Goal: Task Accomplishment & Management: Use online tool/utility

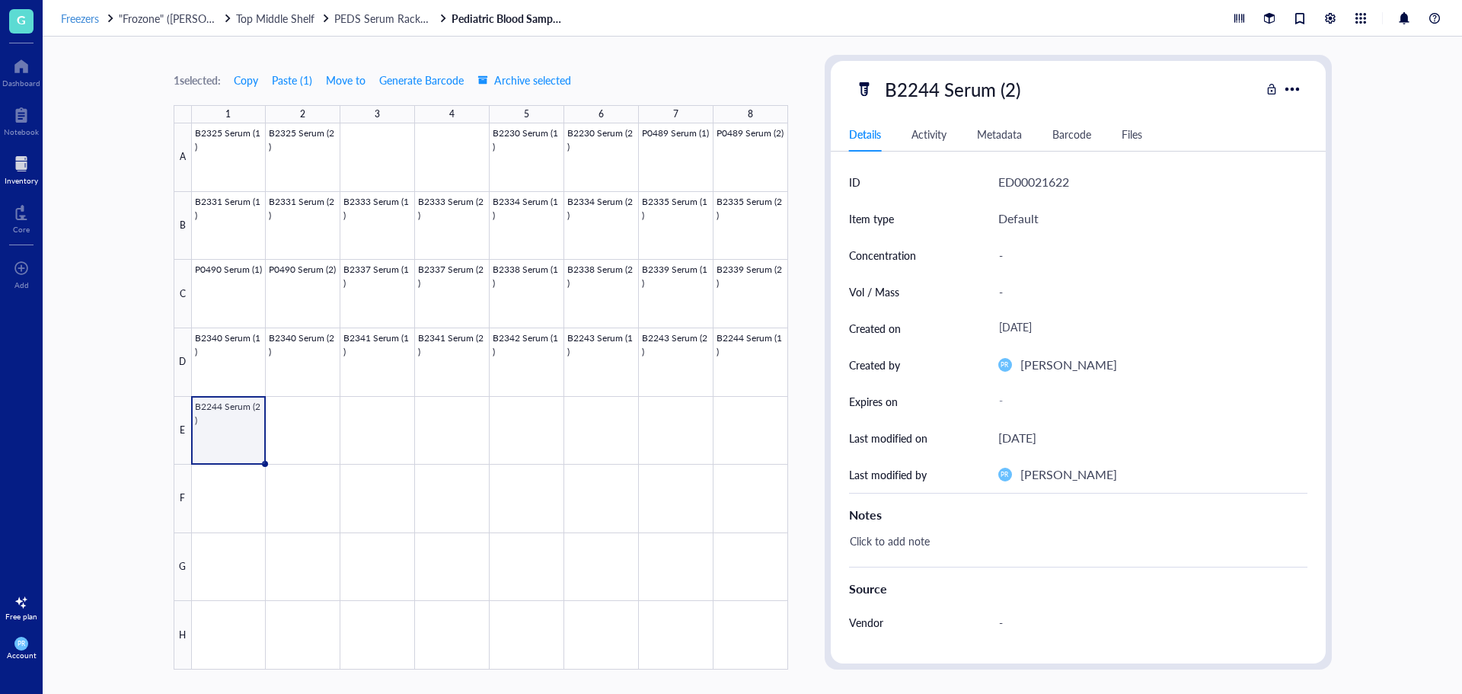
click at [77, 20] on span "Freezers" at bounding box center [80, 18] width 38 height 15
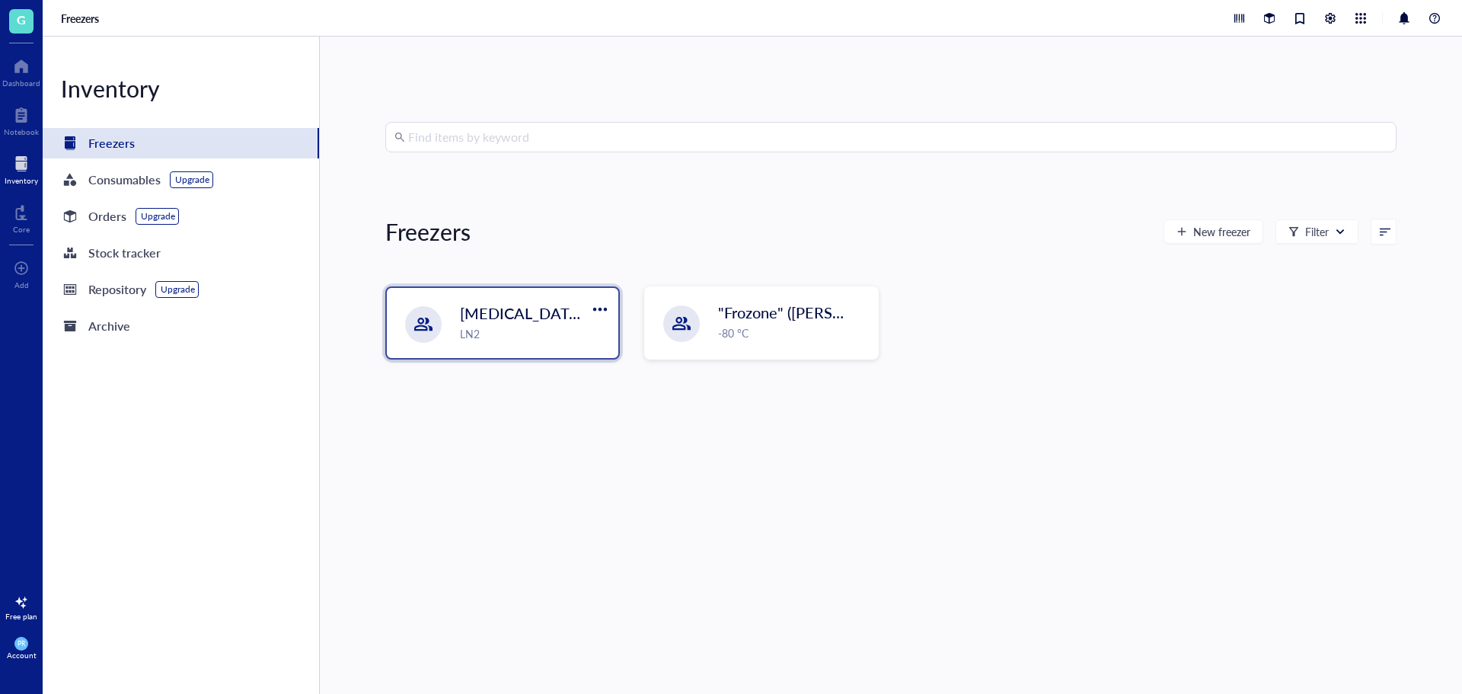
click at [468, 333] on div "LN2" at bounding box center [534, 333] width 149 height 17
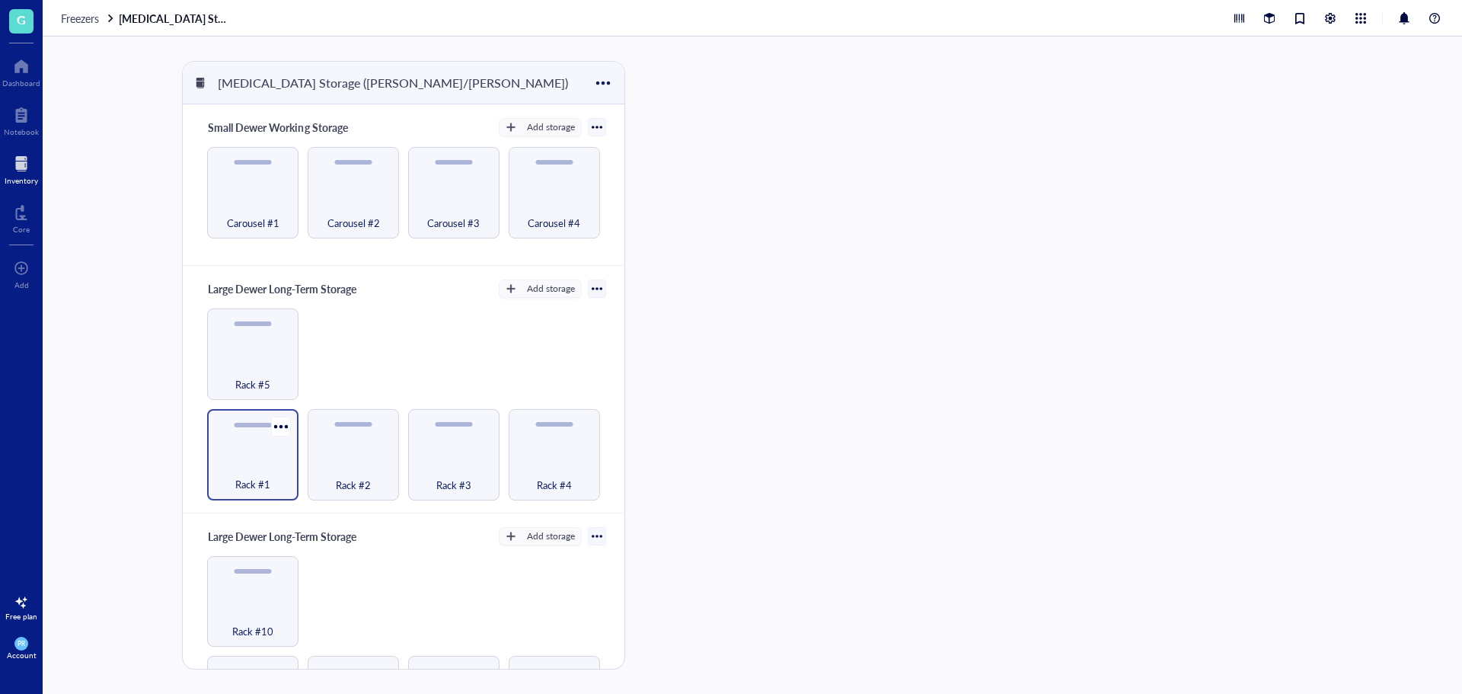
click at [273, 474] on div "Rack #1" at bounding box center [253, 476] width 76 height 34
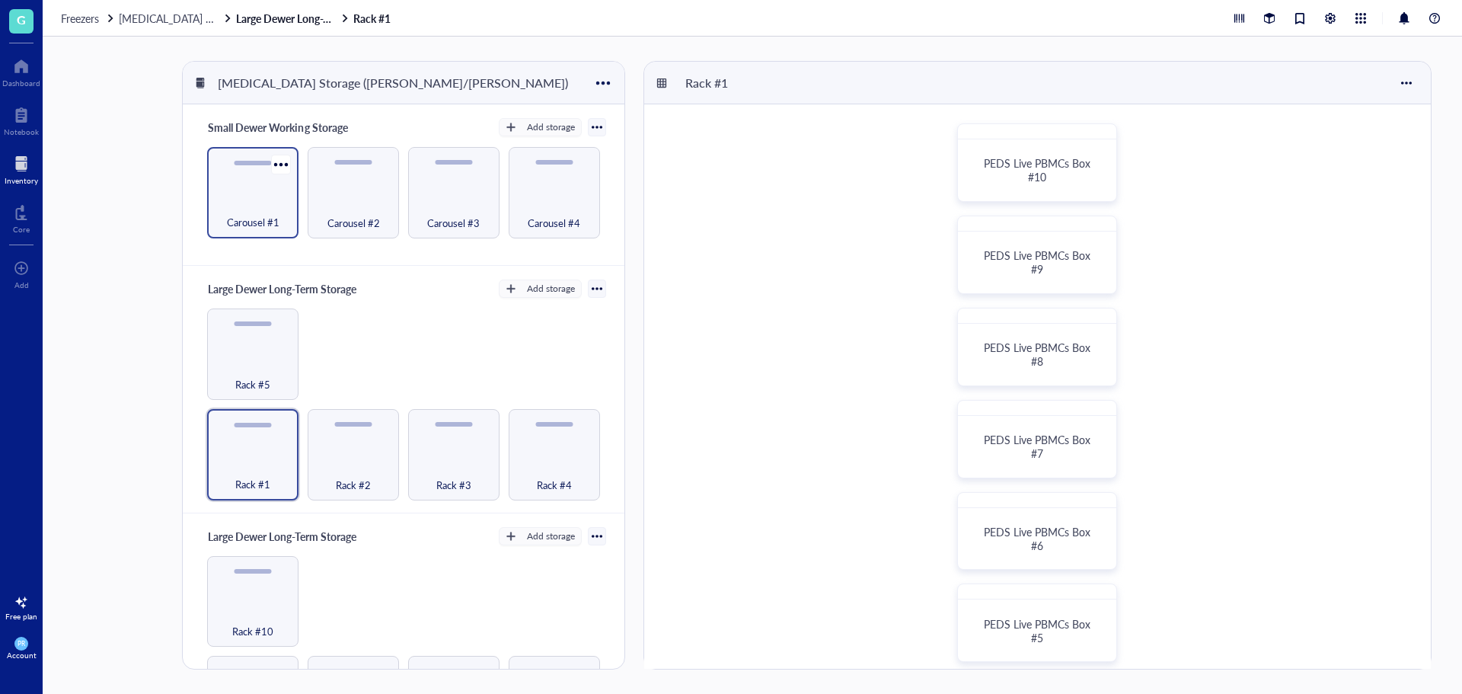
click at [257, 190] on div "Carousel #1" at bounding box center [252, 192] width 91 height 91
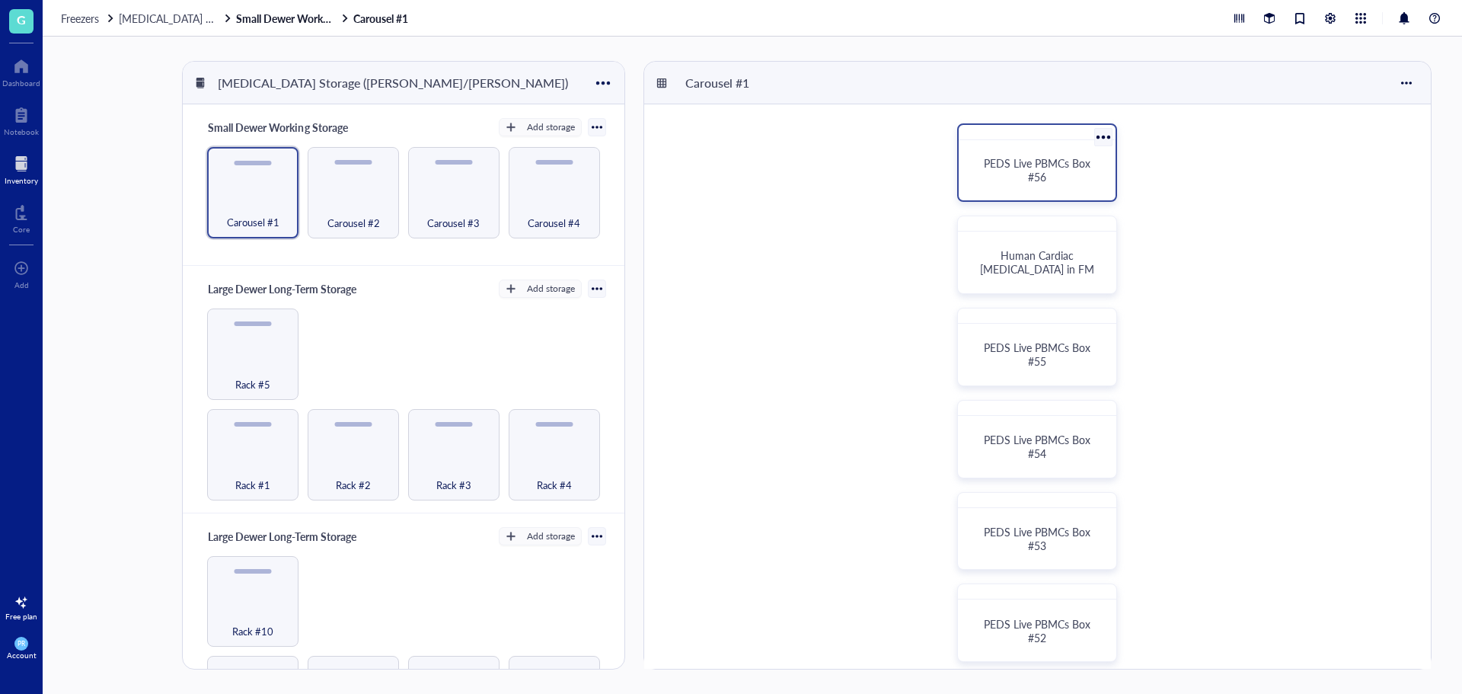
click at [1035, 177] on span "PEDS Live PBMCs Box #56" at bounding box center [1039, 169] width 110 height 29
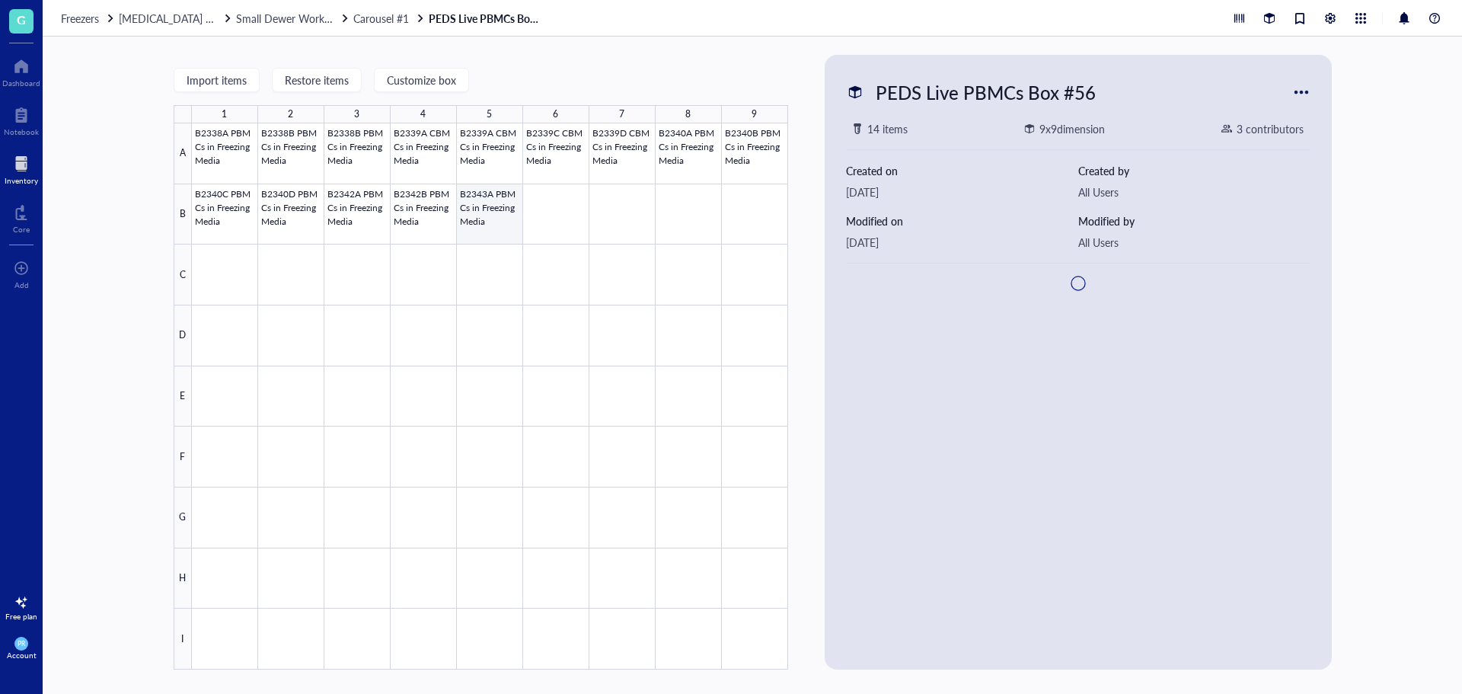
click at [464, 220] on div at bounding box center [490, 396] width 596 height 546
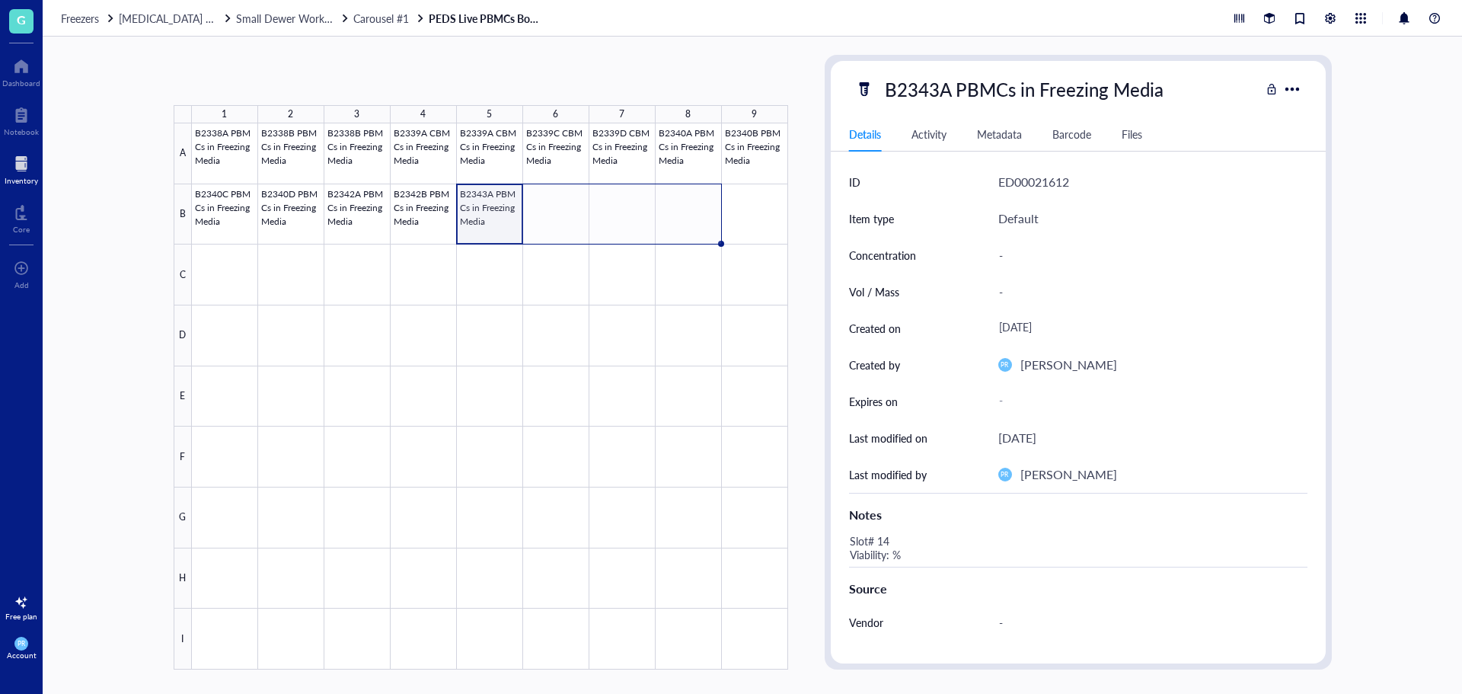
drag, startPoint x: 521, startPoint y: 246, endPoint x: 686, endPoint y: 240, distance: 165.3
click at [0, 0] on div "B2338A PBMCs in Freezing Media B2338B PBMCs in Freezing Media B2338B PBMCs in F…" at bounding box center [0, 0] width 0 height 0
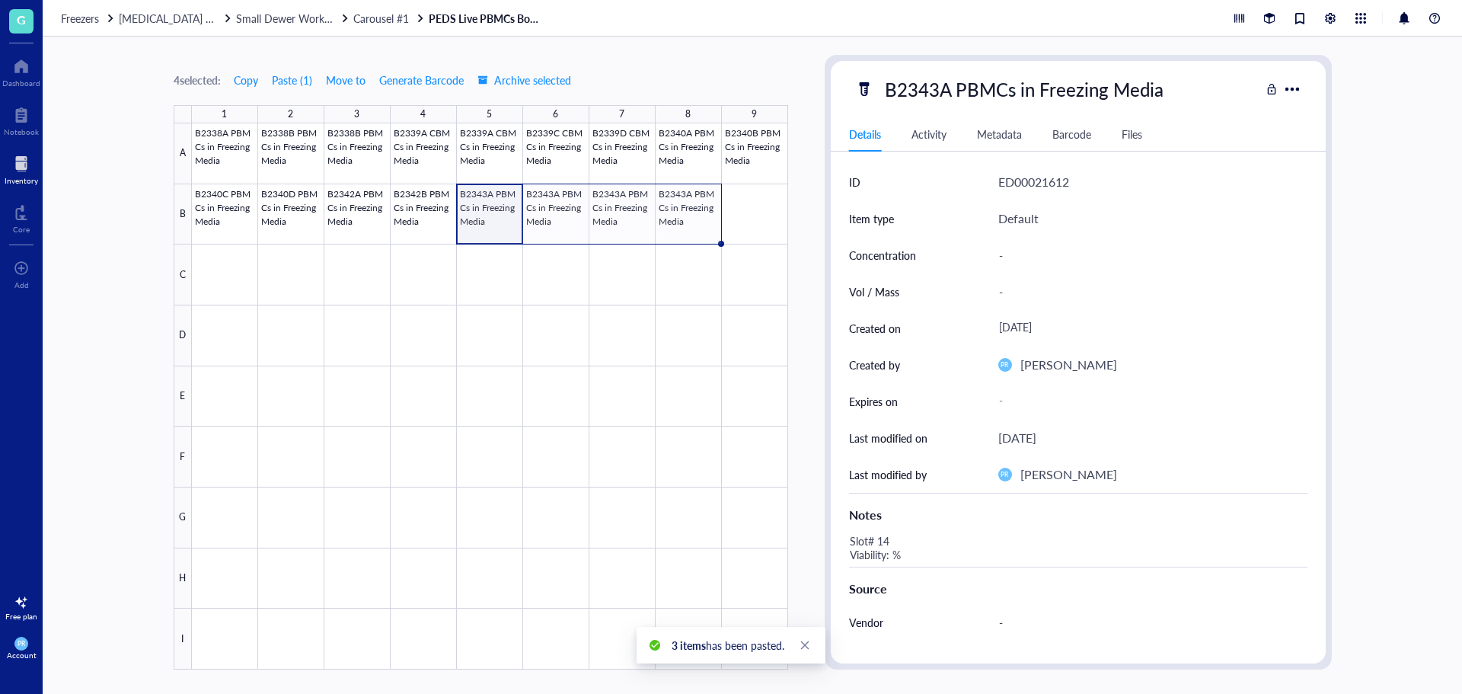
click at [539, 209] on div at bounding box center [490, 396] width 596 height 546
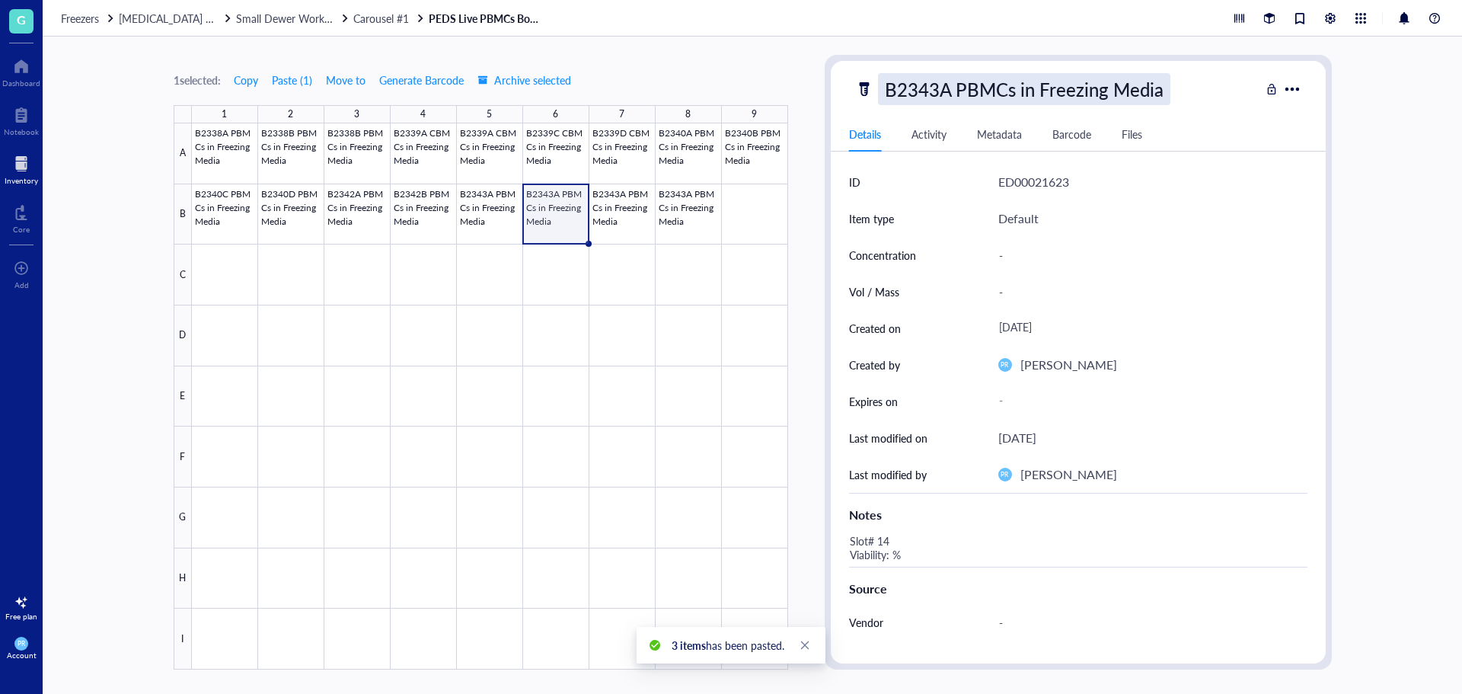
click at [927, 96] on div "B2343A PBMCs in Freezing Media" at bounding box center [1024, 89] width 292 height 32
click at [946, 94] on input "B2343A PBMCs in Freezing Media" at bounding box center [1049, 89] width 341 height 30
type input "B2343B PBMCs in Freezing Media"
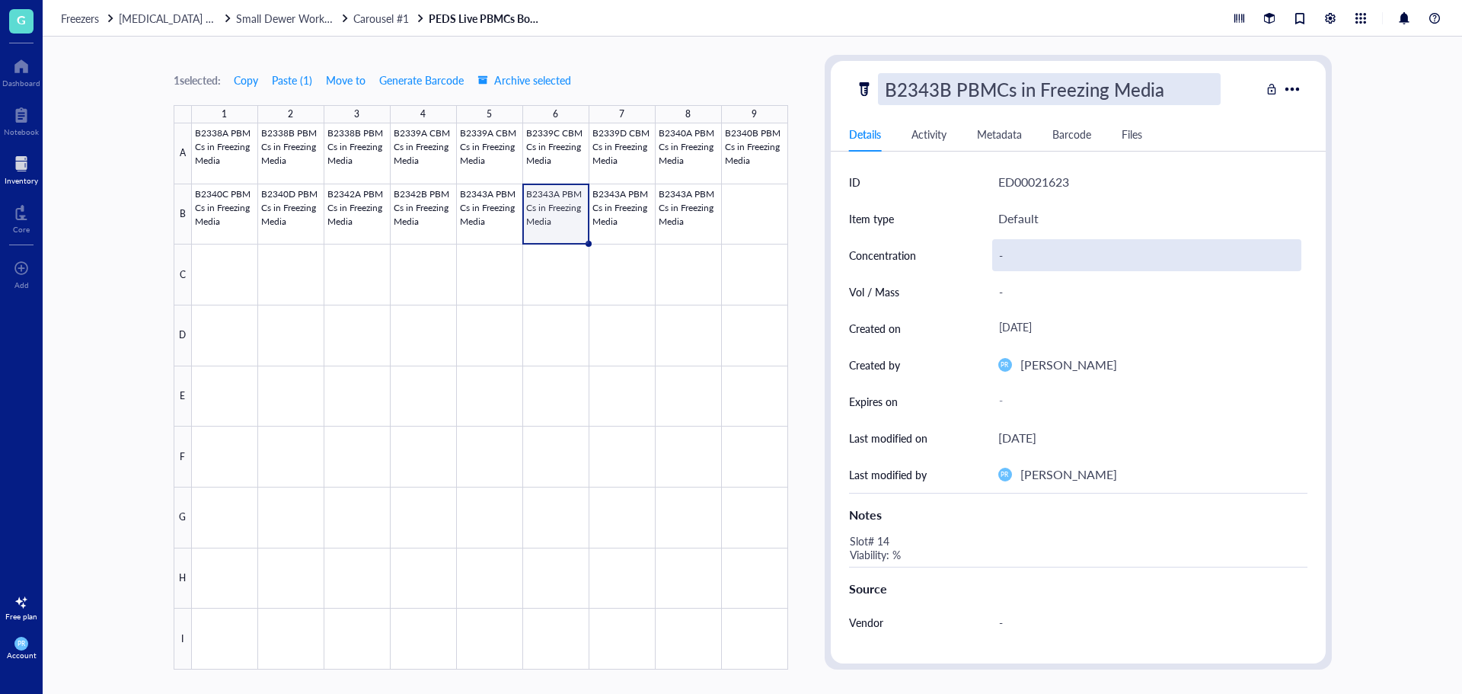
click at [1010, 250] on div "-" at bounding box center [1146, 255] width 309 height 32
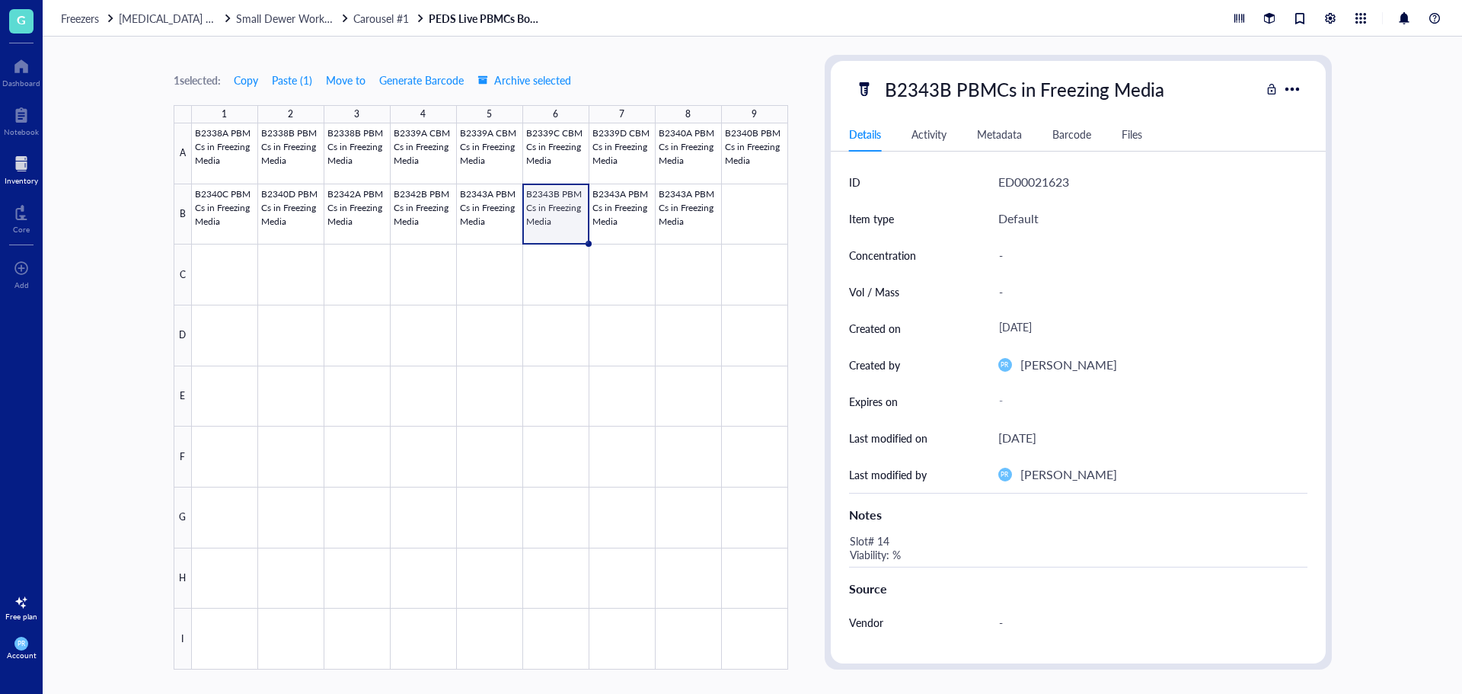
click at [1016, 271] on div "-" at bounding box center [1152, 255] width 309 height 37
click at [1013, 257] on div "-" at bounding box center [1146, 255] width 309 height 32
type input "6"
type input "3.29E6"
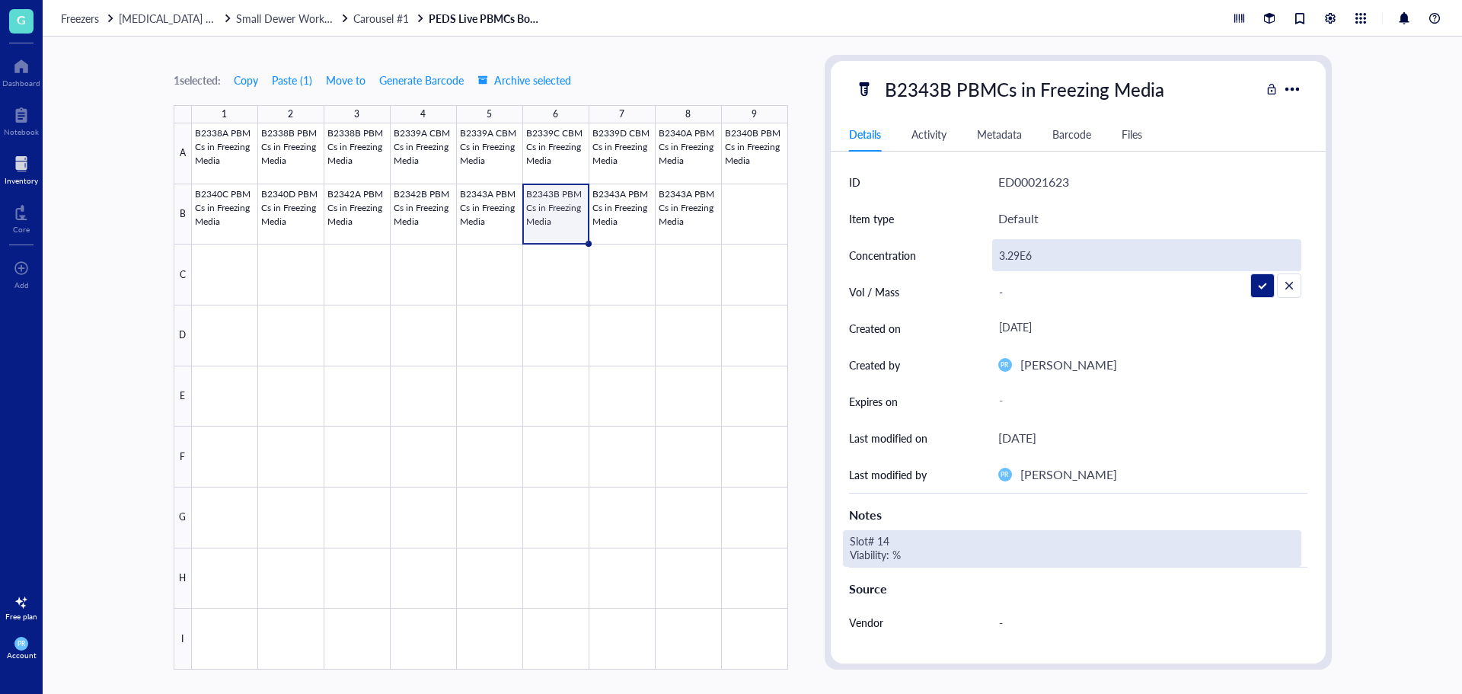
click at [892, 550] on div "Slot# 14 Viability: %" at bounding box center [1072, 548] width 458 height 37
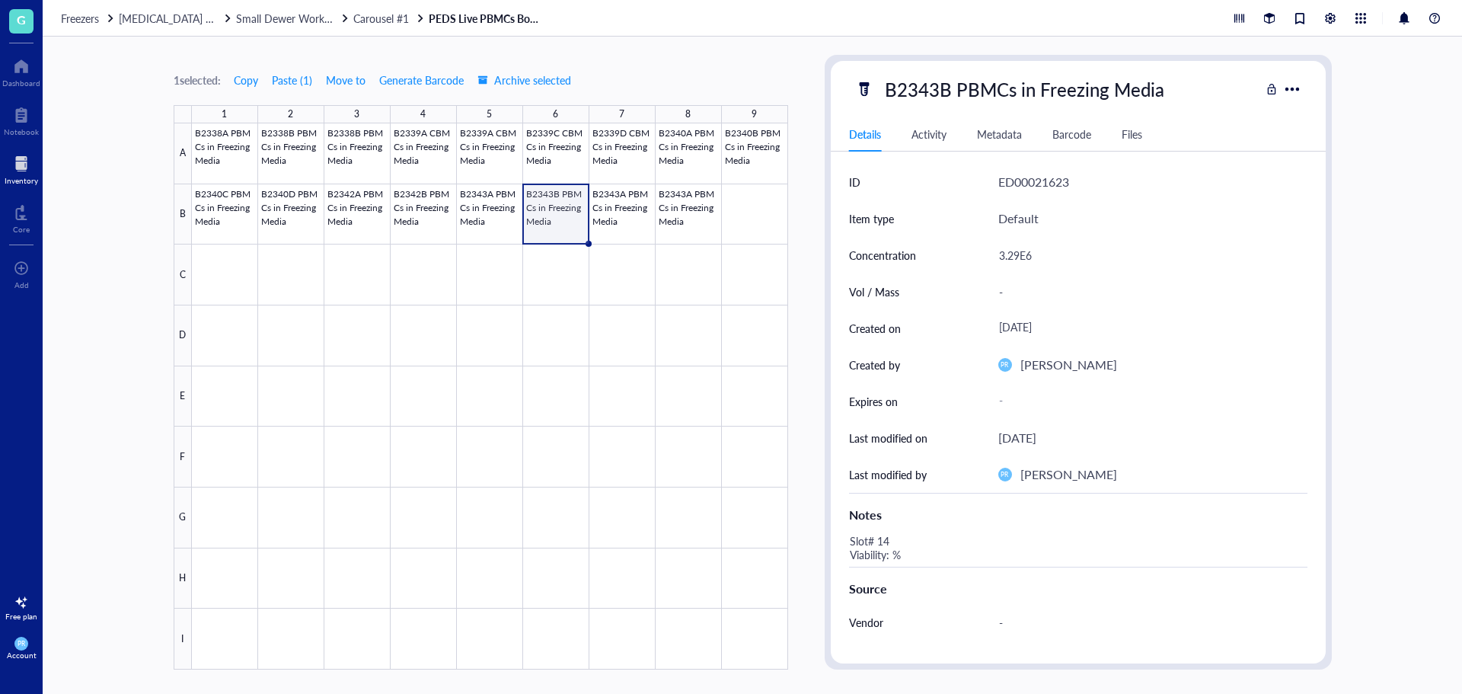
click at [893, 552] on div "Slot# 14 Viability: %" at bounding box center [1072, 548] width 458 height 37
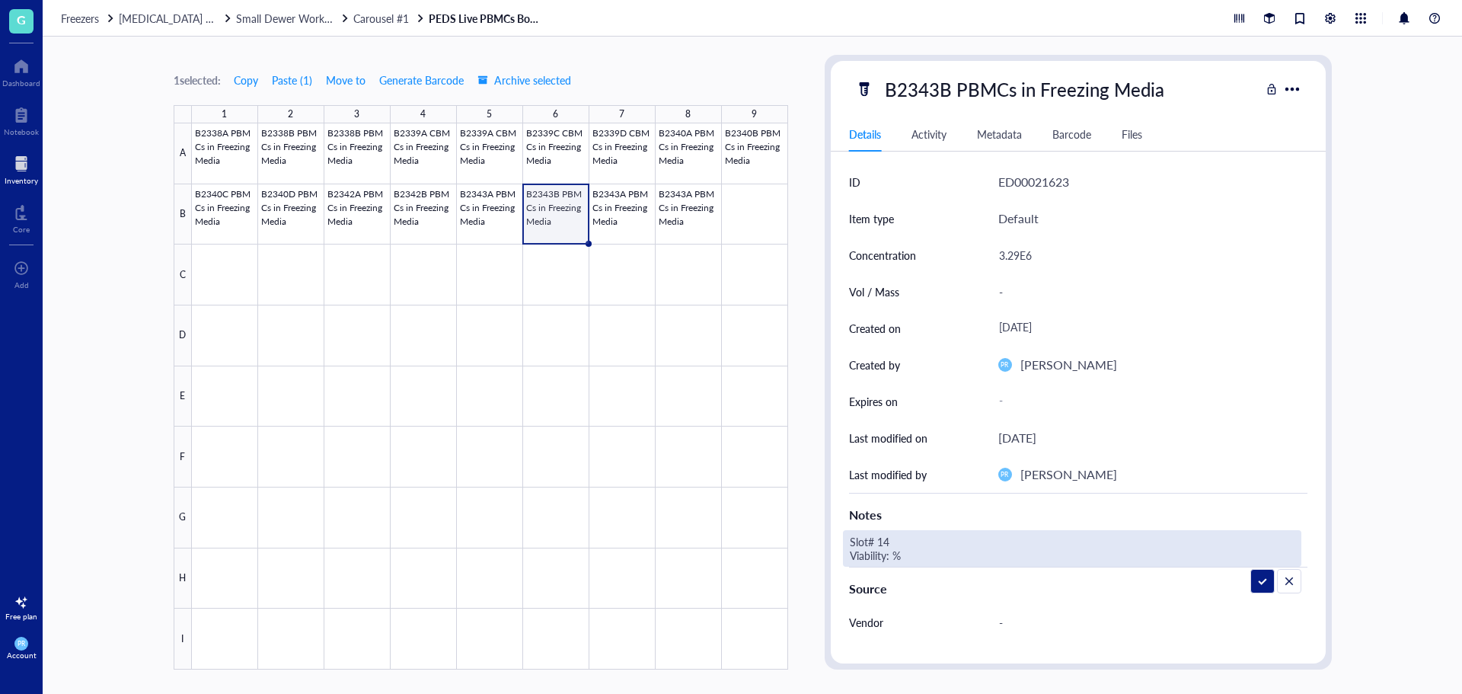
click at [895, 557] on textarea "Slot# 14 Viability: %" at bounding box center [950, 548] width 213 height 34
type textarea "Slot# 14 Viability: 97.6%"
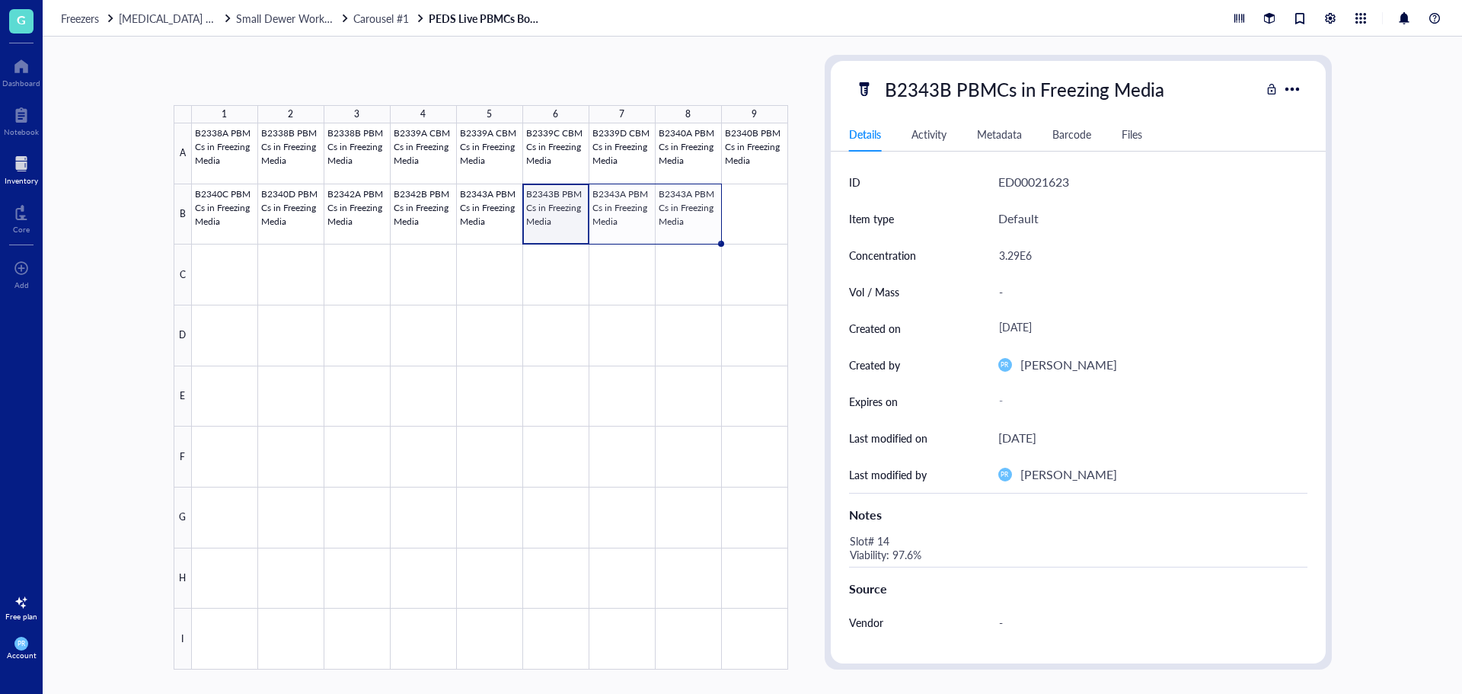
drag, startPoint x: 590, startPoint y: 242, endPoint x: 681, endPoint y: 238, distance: 91.4
click at [0, 0] on div "B2338A PBMCs in Freezing Media B2338B PBMCs in Freezing Media B2338B PBMCs in F…" at bounding box center [0, 0] width 0 height 0
click at [570, 218] on div at bounding box center [490, 396] width 596 height 546
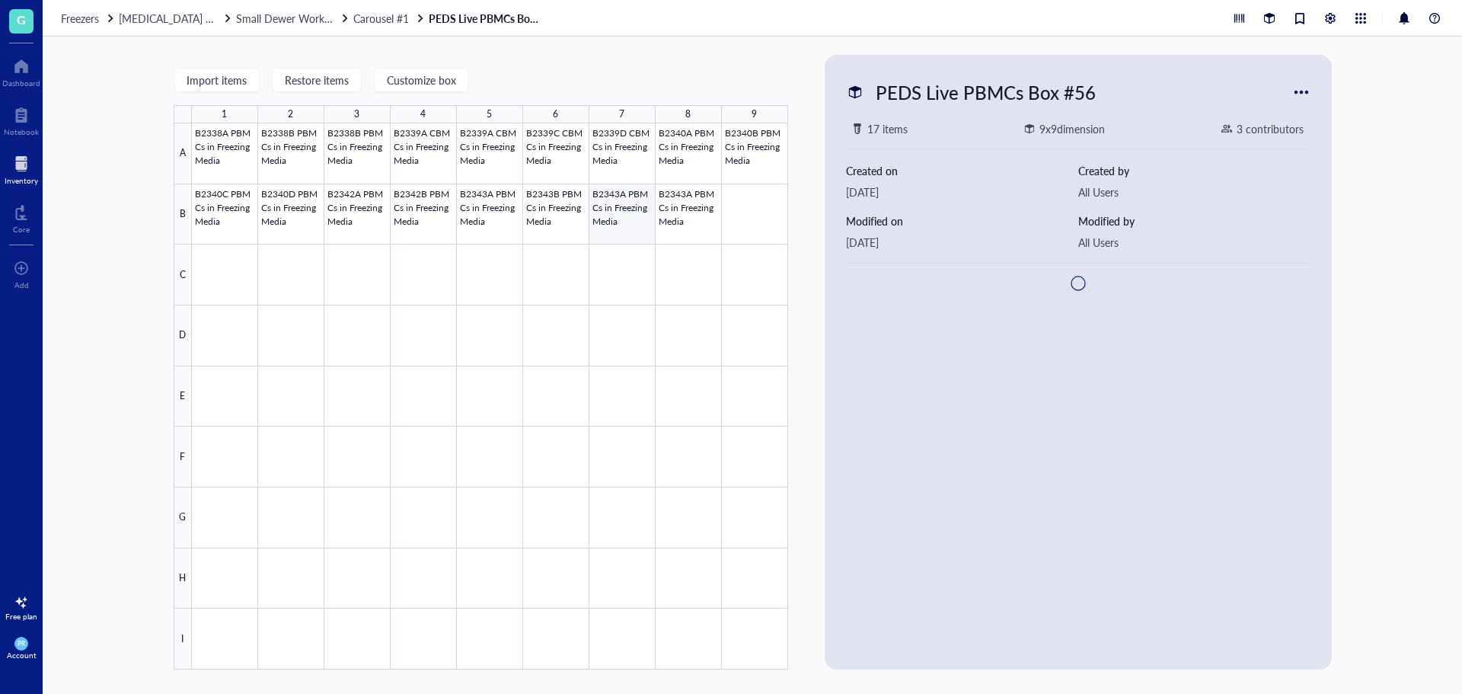
click at [602, 218] on div at bounding box center [490, 396] width 596 height 546
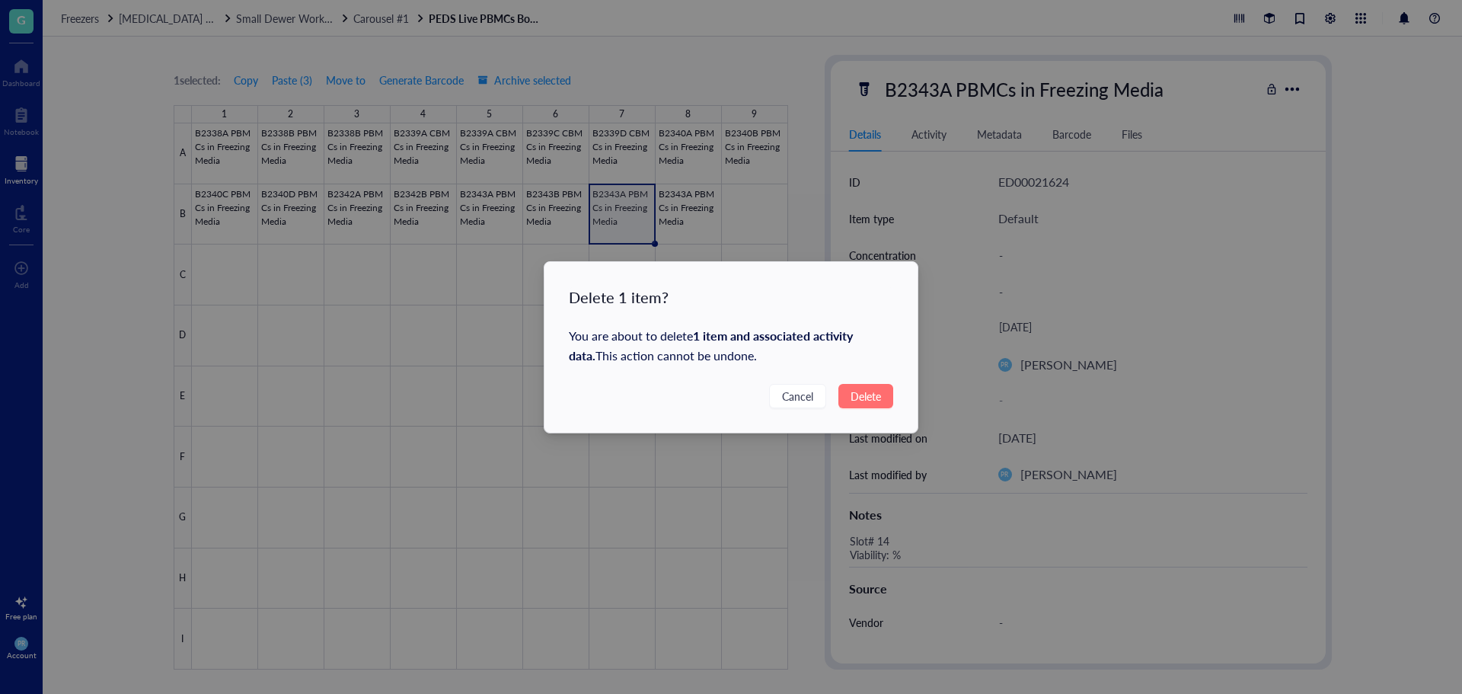
click at [863, 393] on span "Delete" at bounding box center [865, 396] width 30 height 17
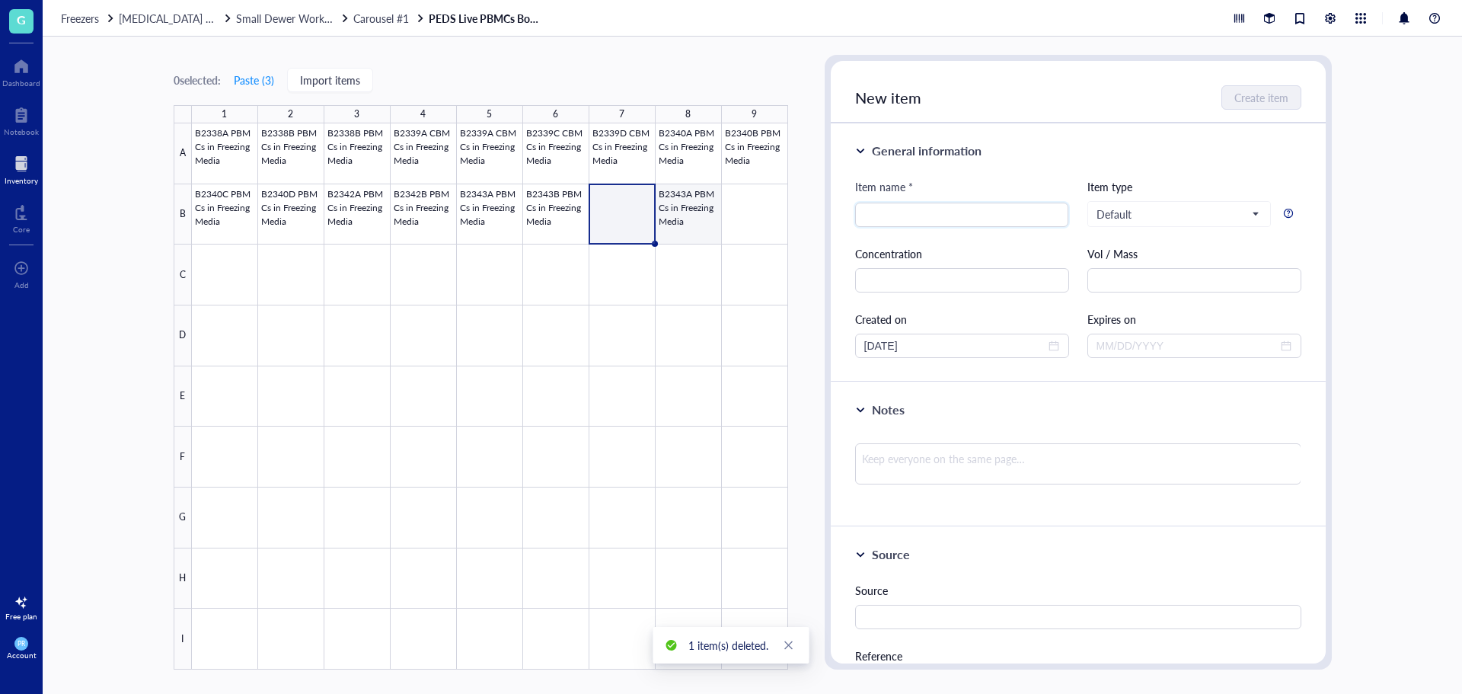
click at [699, 228] on div at bounding box center [490, 396] width 596 height 546
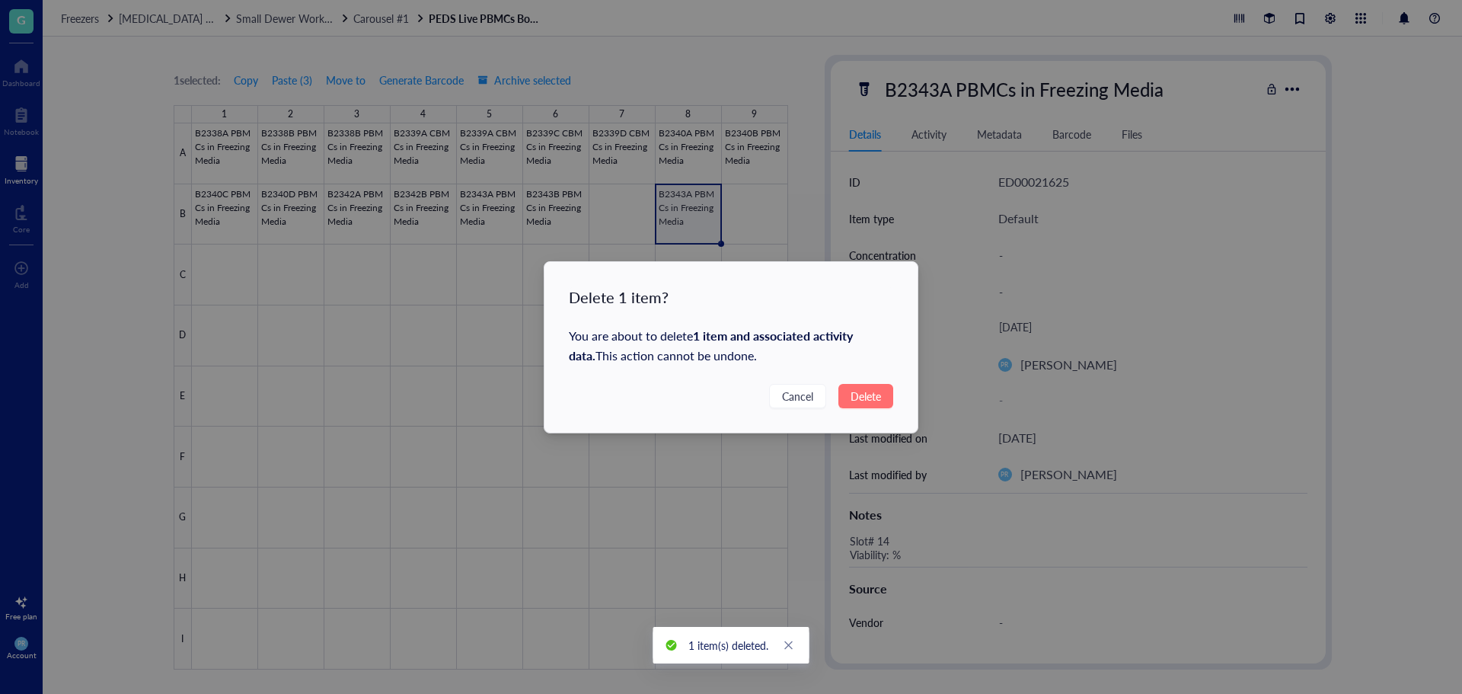
click at [876, 389] on span "Delete" at bounding box center [865, 396] width 30 height 17
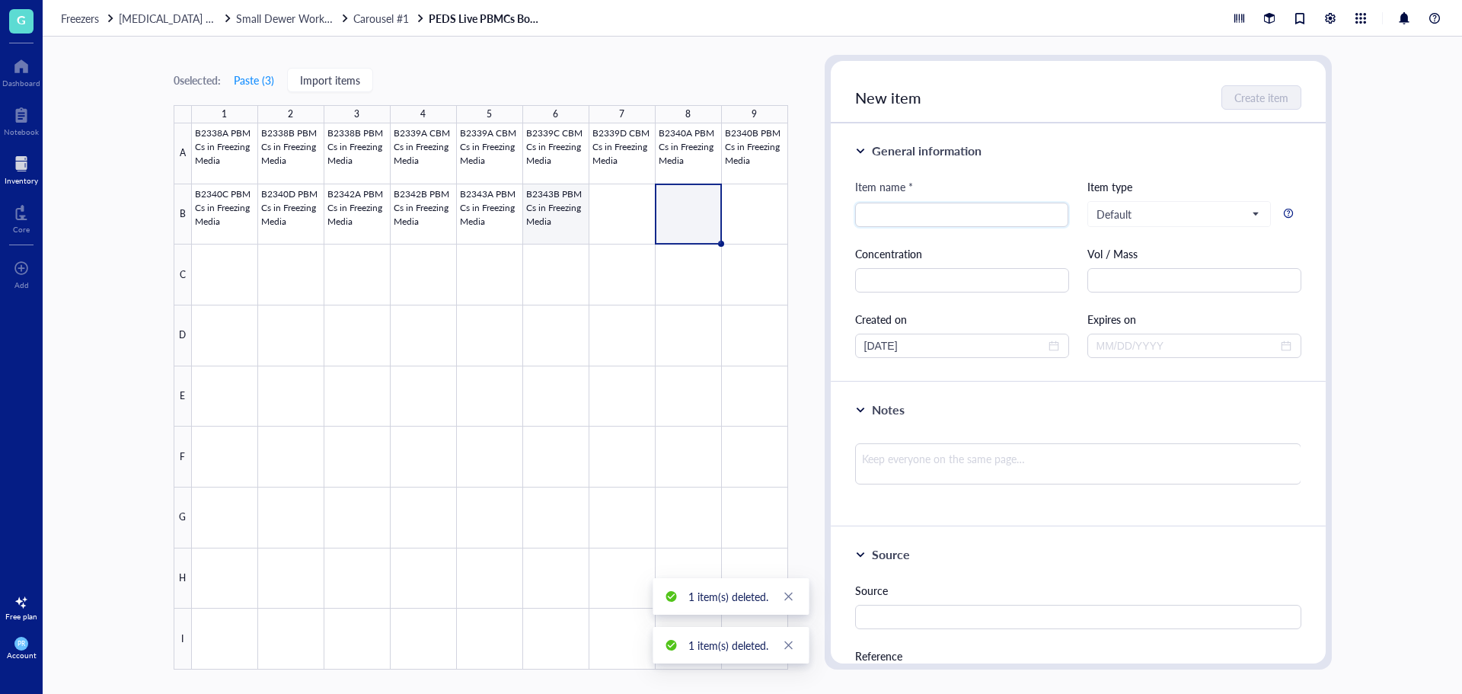
click at [581, 231] on div at bounding box center [490, 396] width 596 height 546
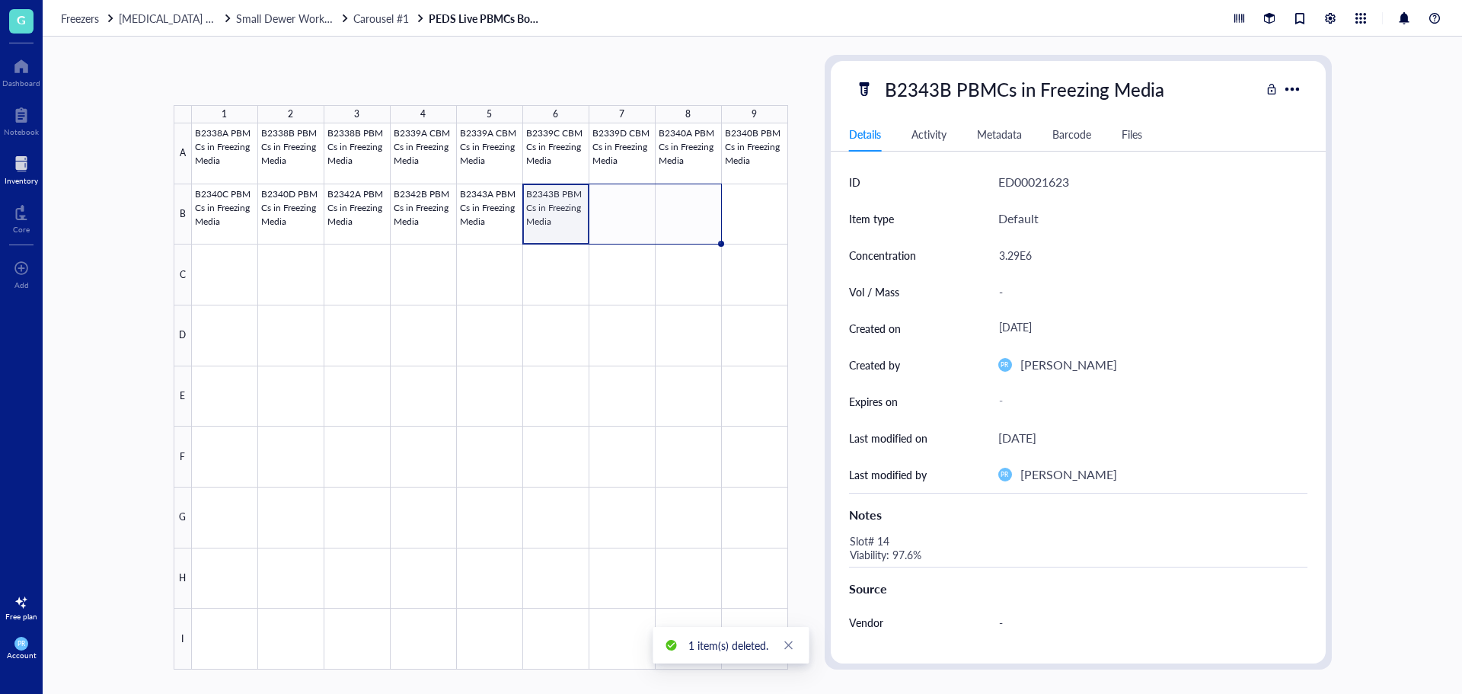
drag, startPoint x: 587, startPoint y: 243, endPoint x: 684, endPoint y: 235, distance: 97.8
click at [0, 0] on div "B2338A PBMCs in Freezing Media B2338B PBMCs in Freezing Media B2338B PBMCs in F…" at bounding box center [0, 0] width 0 height 0
click at [570, 225] on div at bounding box center [490, 396] width 596 height 546
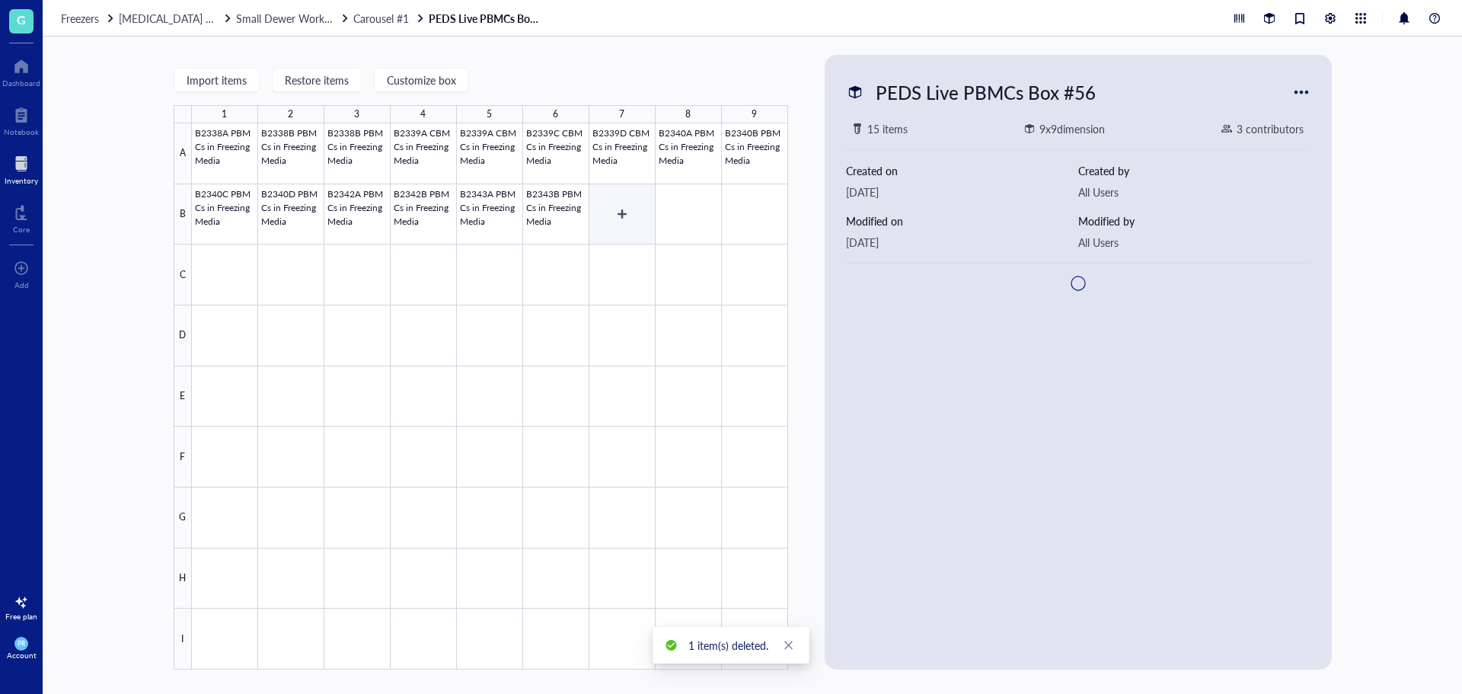
click at [605, 222] on div at bounding box center [490, 396] width 596 height 546
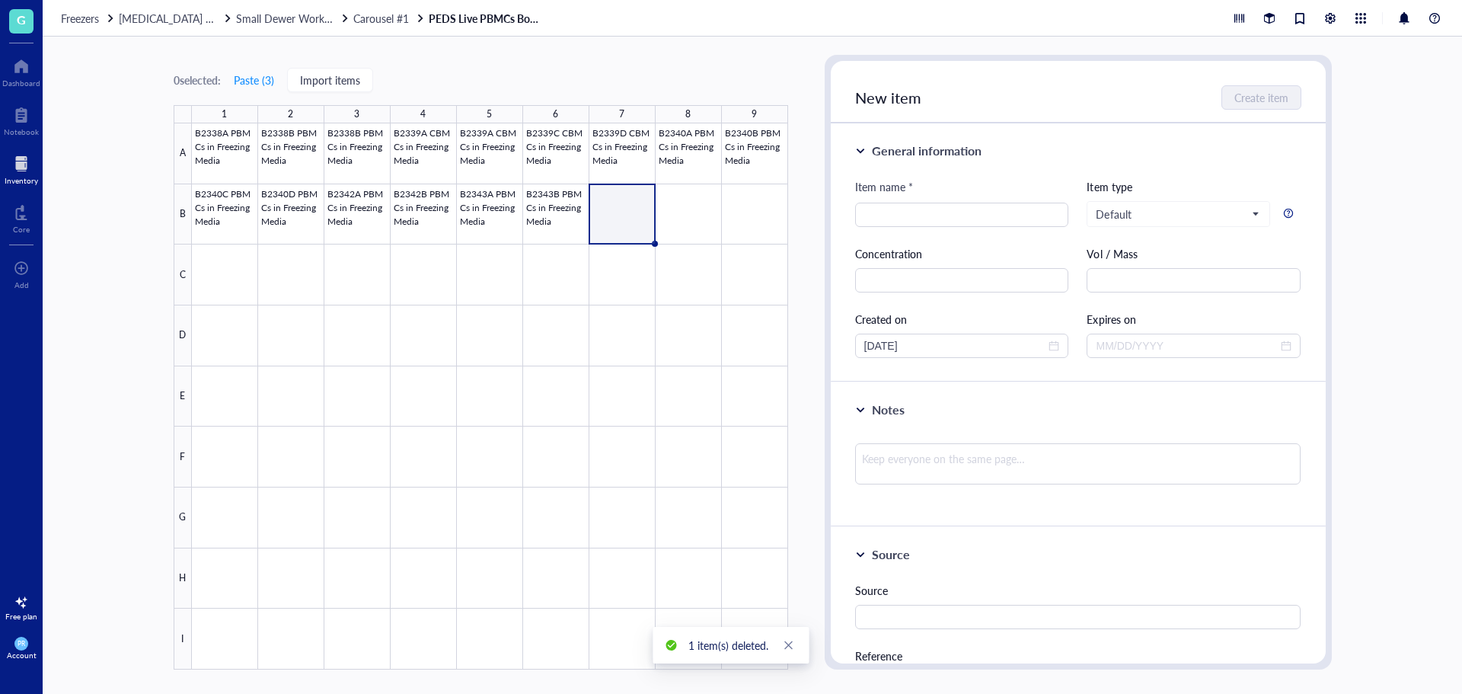
paste input "C: 3.24E6(98.4%)"
type input "C: 3.24E6(98.4%)"
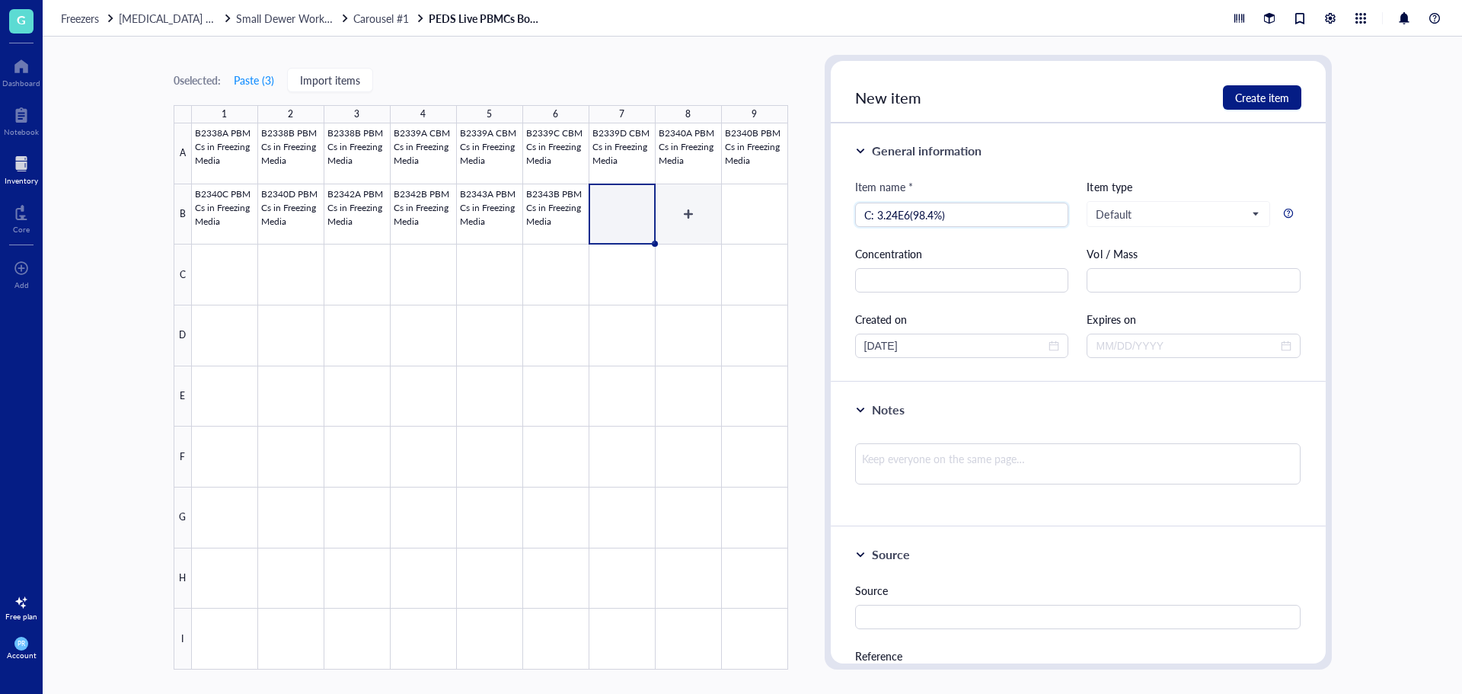
click at [675, 217] on div at bounding box center [490, 396] width 596 height 546
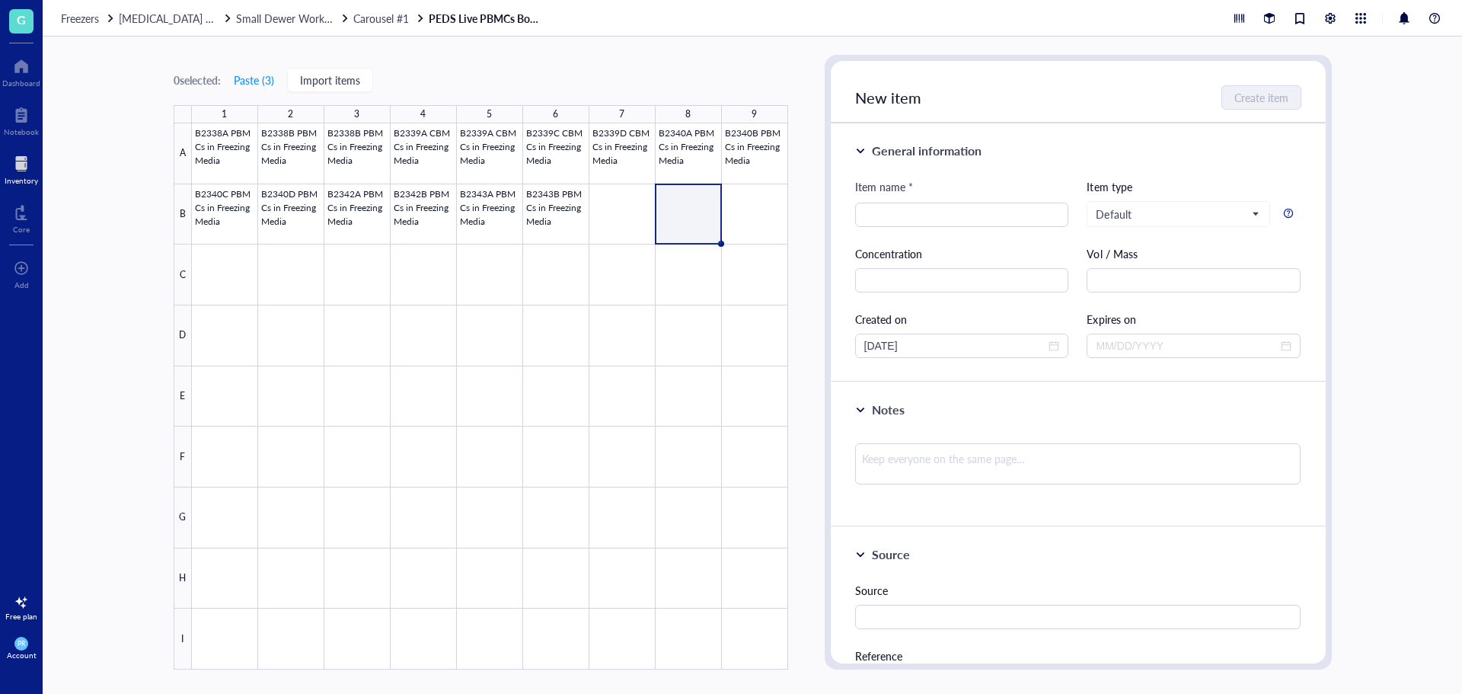
paste input "C: 3.24E6(98.4%)"
type input "C: 3.24E6(98.4%)"
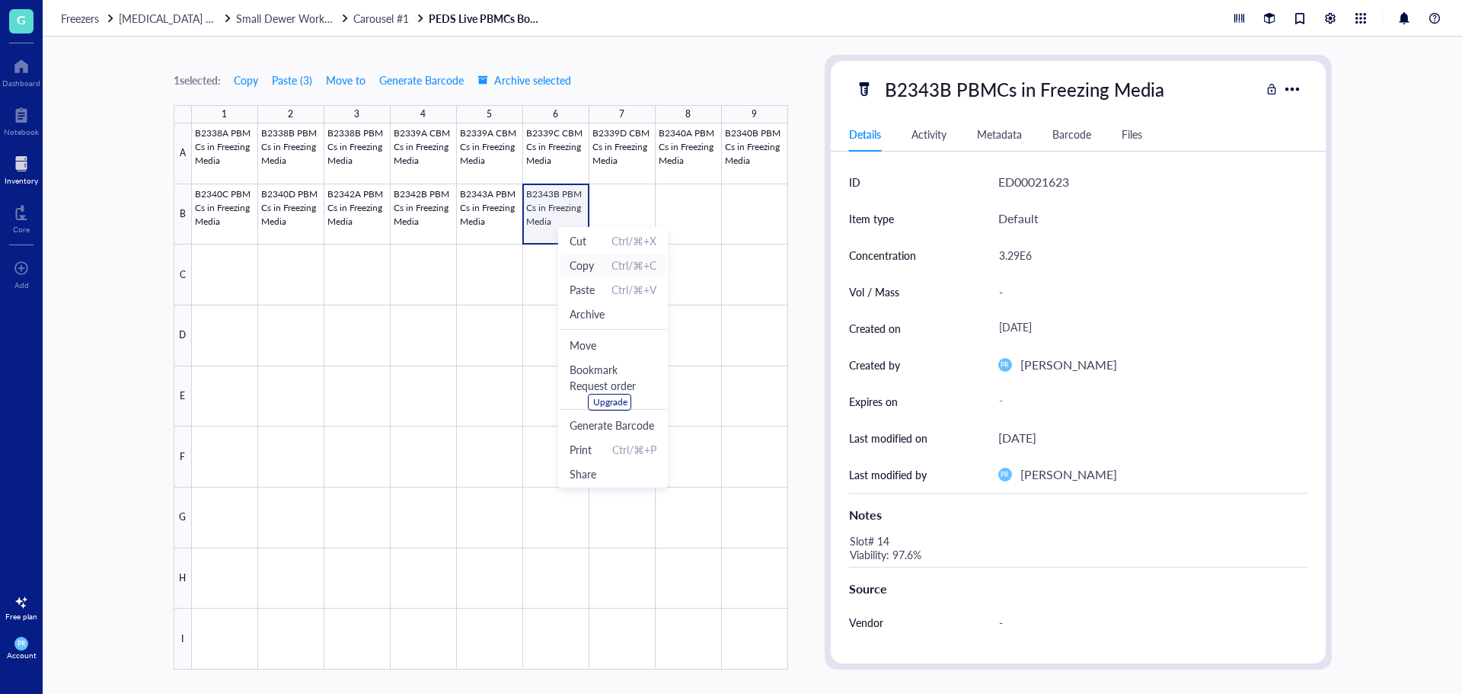
click at [588, 261] on span "Copy" at bounding box center [582, 265] width 24 height 17
click at [611, 209] on div at bounding box center [490, 396] width 596 height 546
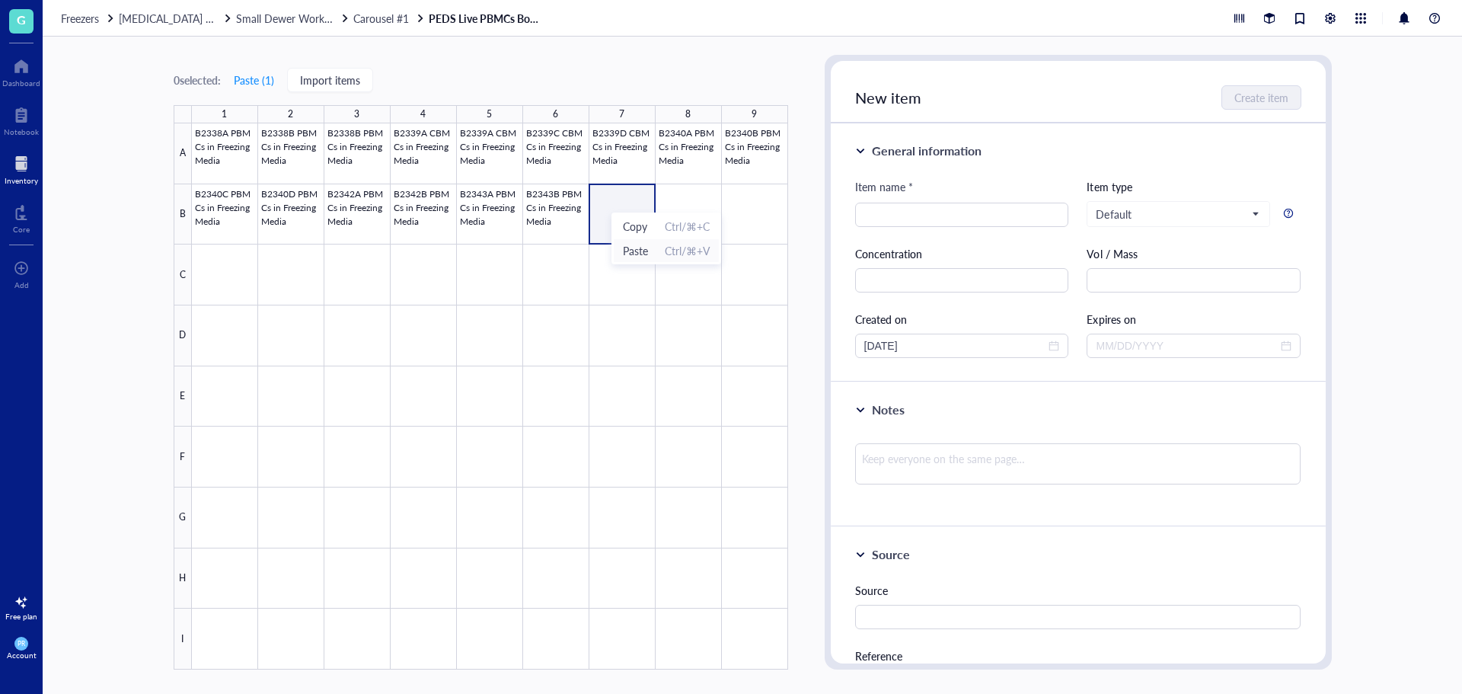
click at [634, 249] on span "Paste" at bounding box center [635, 250] width 25 height 17
click at [672, 202] on div at bounding box center [490, 396] width 596 height 546
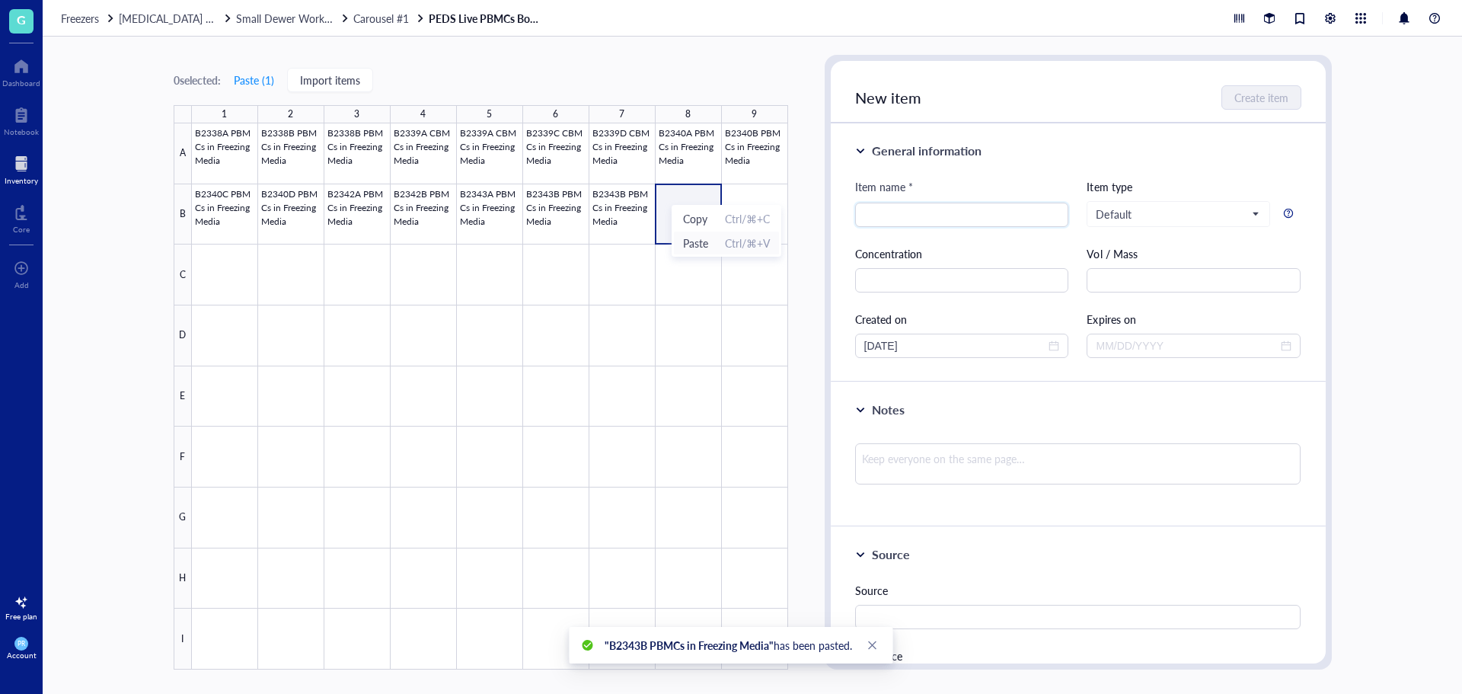
click at [699, 241] on span "Paste" at bounding box center [695, 243] width 25 height 17
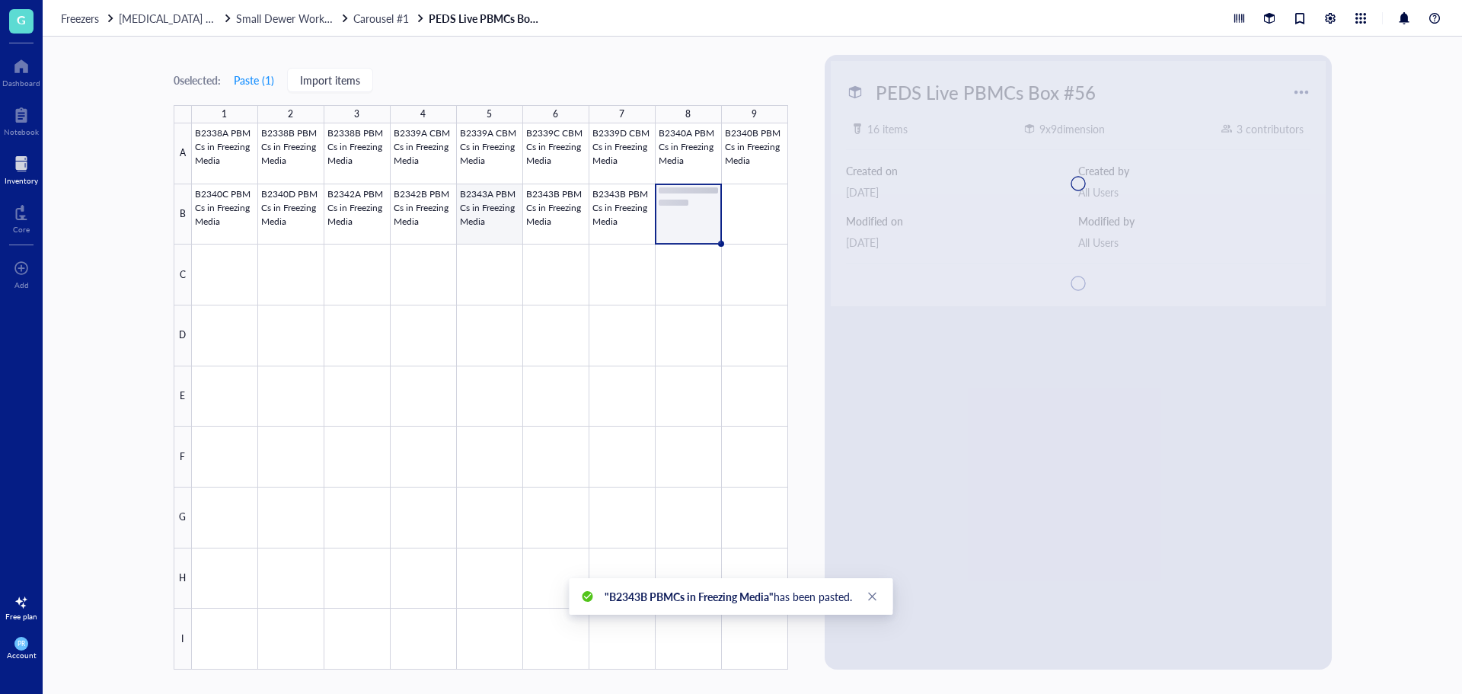
click at [481, 218] on div at bounding box center [490, 396] width 596 height 546
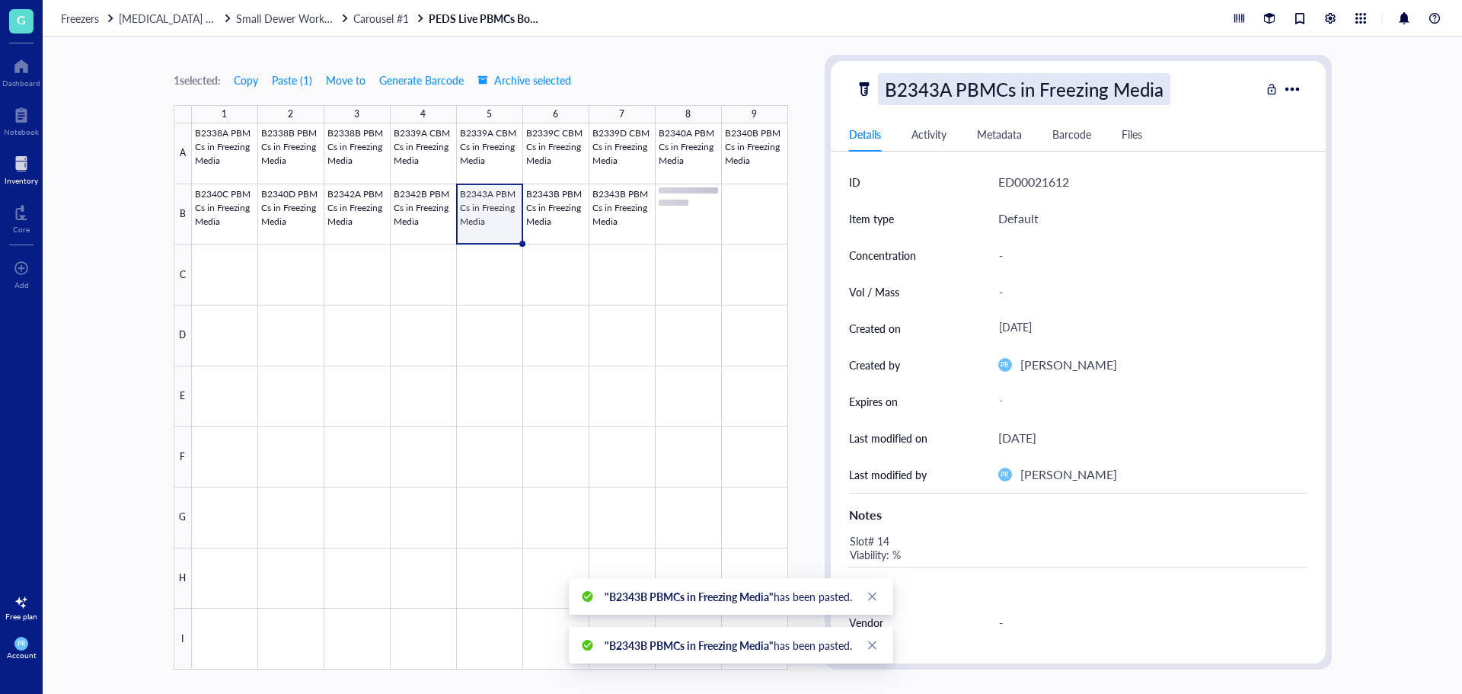
click at [952, 86] on div "B2343A PBMCs in Freezing Media" at bounding box center [1024, 89] width 292 height 32
click at [1013, 248] on div "-" at bounding box center [1146, 255] width 309 height 32
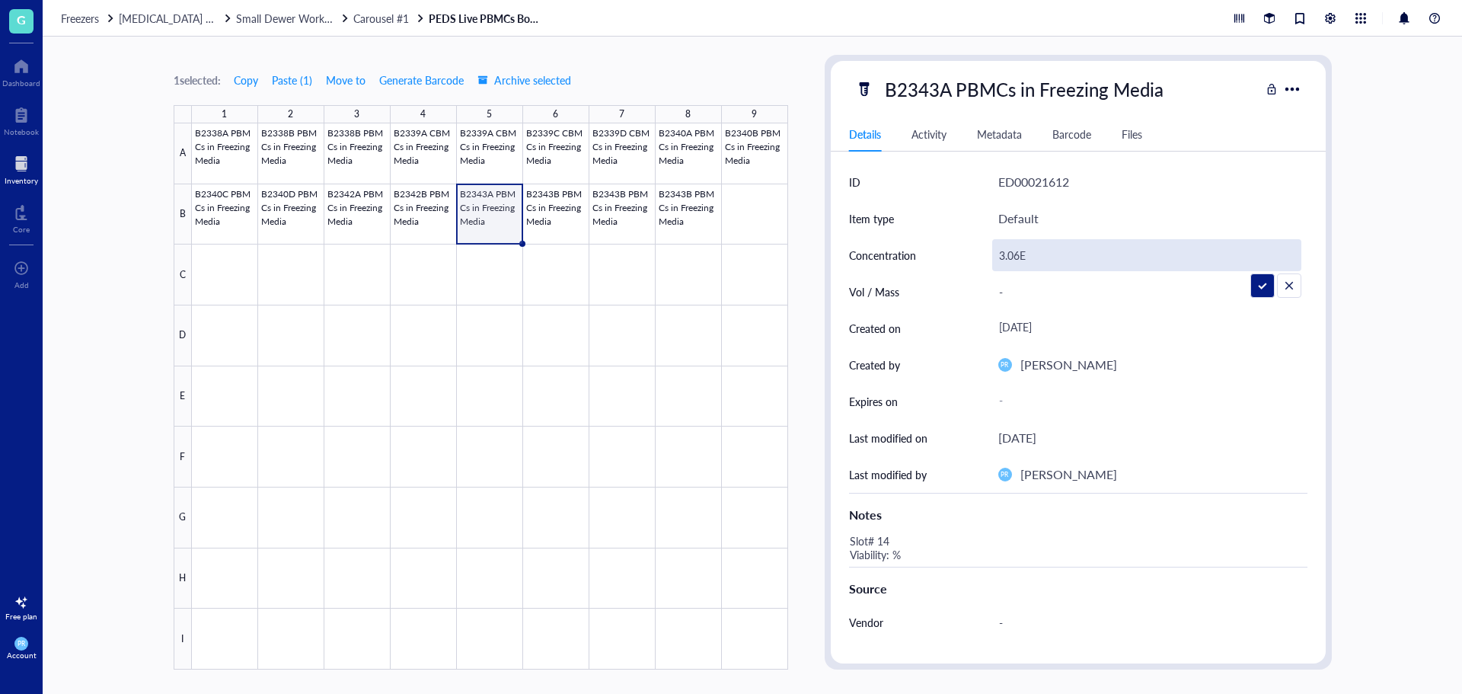
type input "3.06E6"
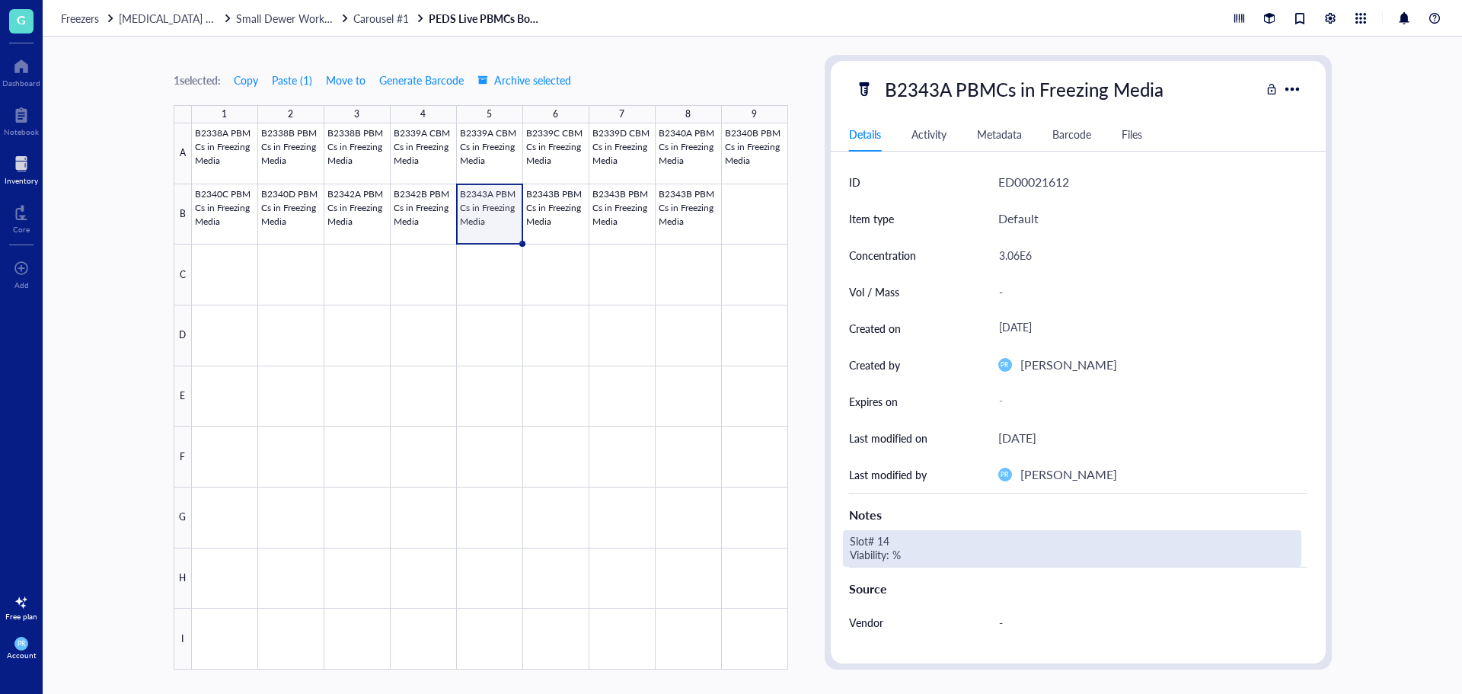
click at [892, 556] on div "Slot# 14 Viability: %" at bounding box center [1072, 548] width 458 height 37
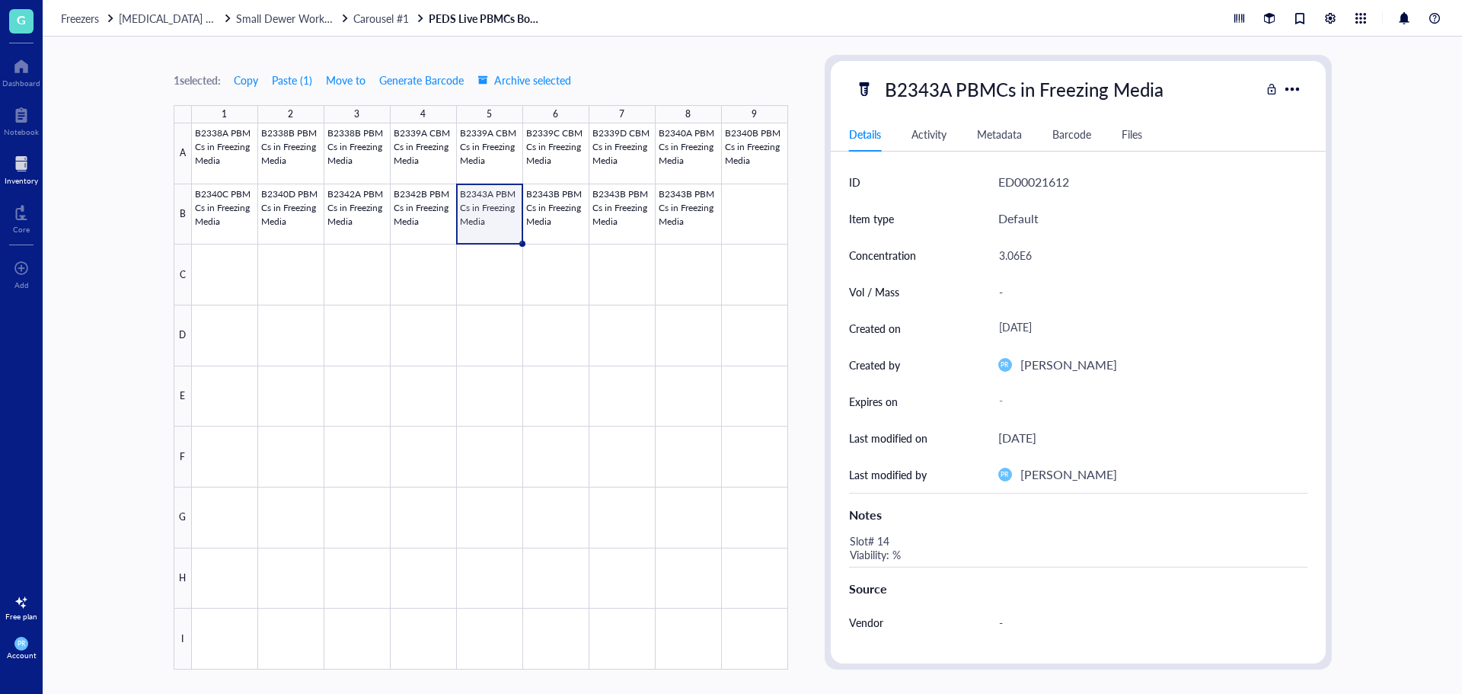
click at [892, 556] on div "Slot# 14 Viability: %" at bounding box center [1072, 548] width 458 height 37
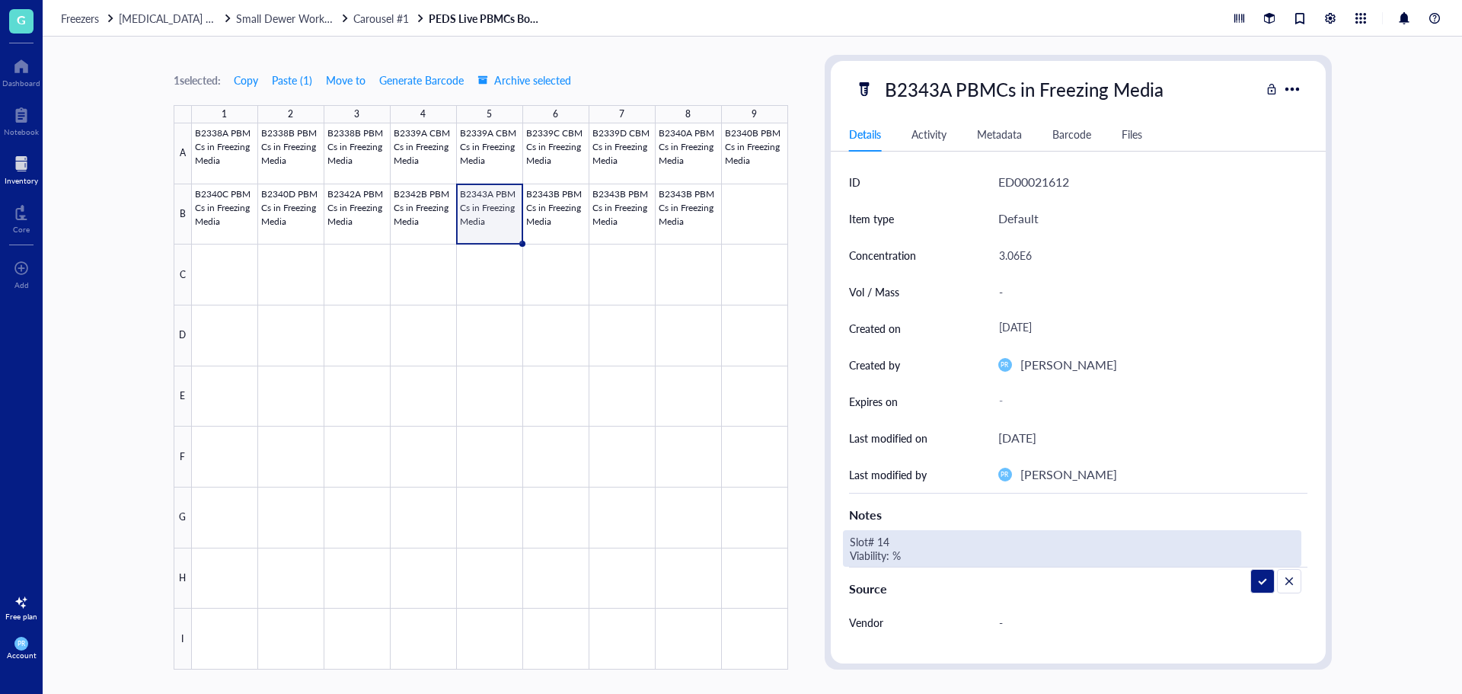
click at [892, 556] on textarea "Slot# 14 Viability: %" at bounding box center [950, 548] width 213 height 34
type textarea "Slot# 14 Viability: 97.6%"
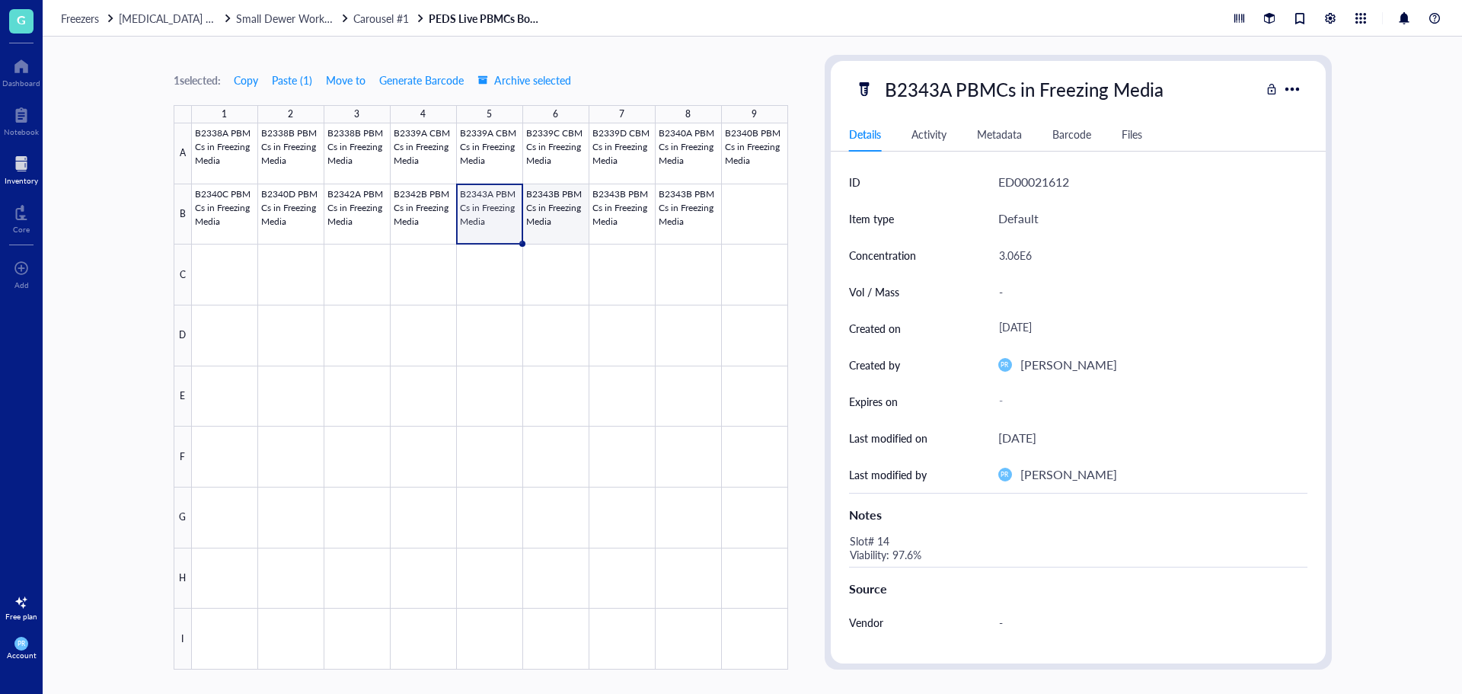
click at [521, 219] on div at bounding box center [490, 396] width 596 height 546
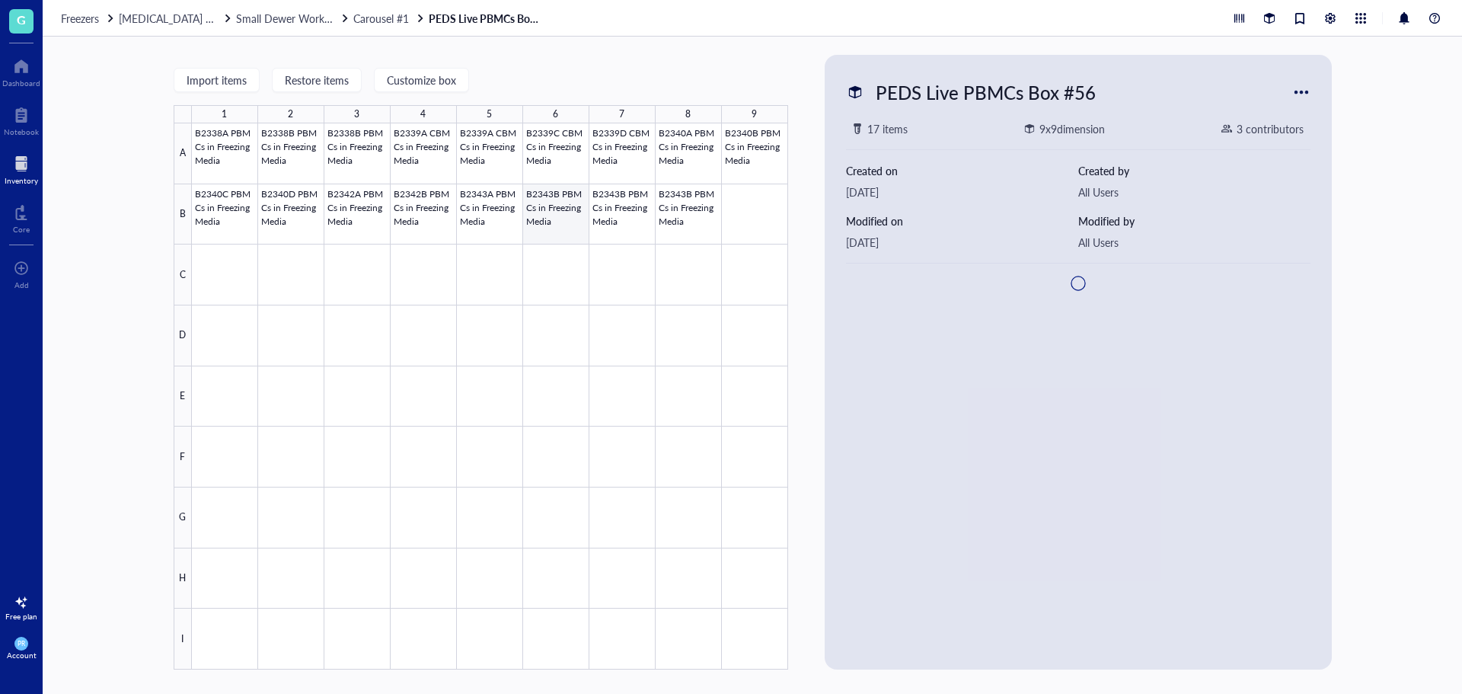
click at [550, 217] on div at bounding box center [490, 396] width 596 height 546
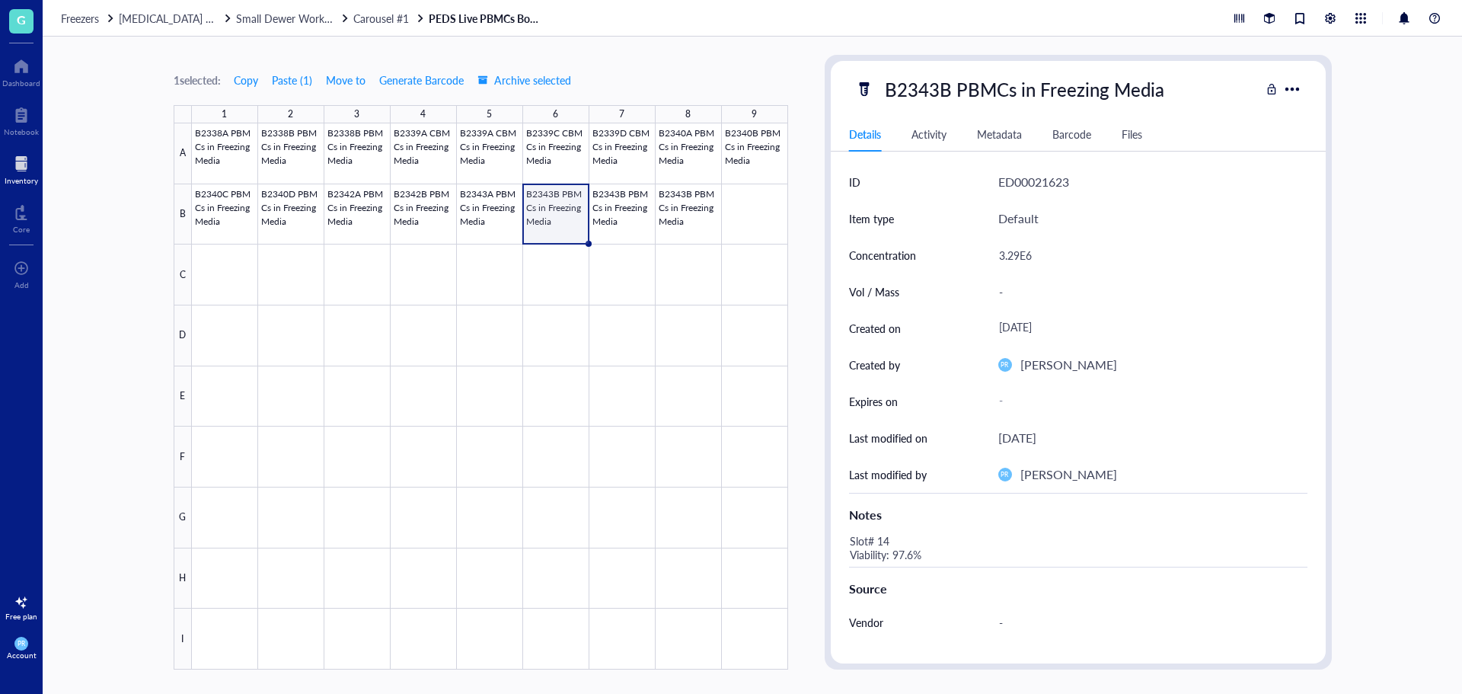
click at [889, 528] on div "Notes" at bounding box center [1078, 511] width 458 height 37
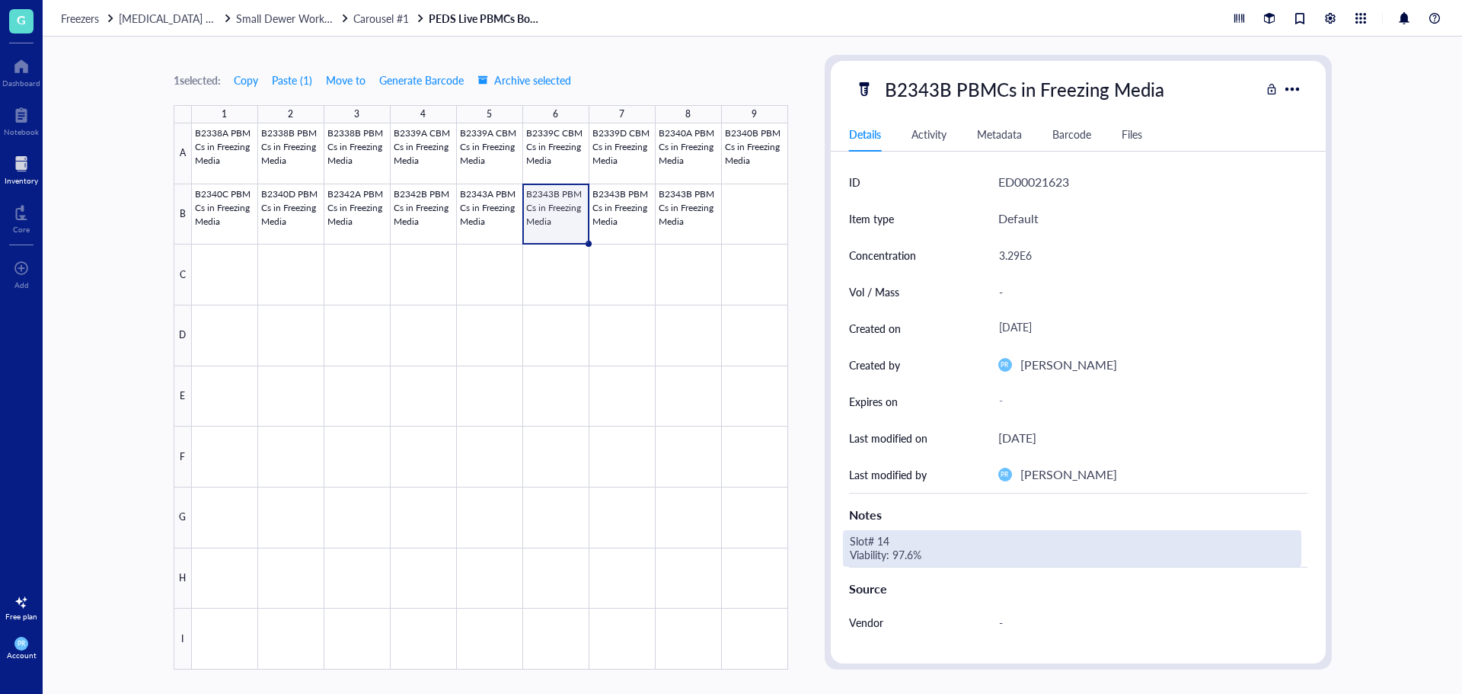
click at [894, 542] on div "Slot# 14 Viability: 97.6%" at bounding box center [1072, 548] width 458 height 37
click at [889, 539] on textarea "Slot# 14 Viability: 97.6%" at bounding box center [963, 548] width 238 height 34
type textarea "Slot# 15 Viability: 97.6%"
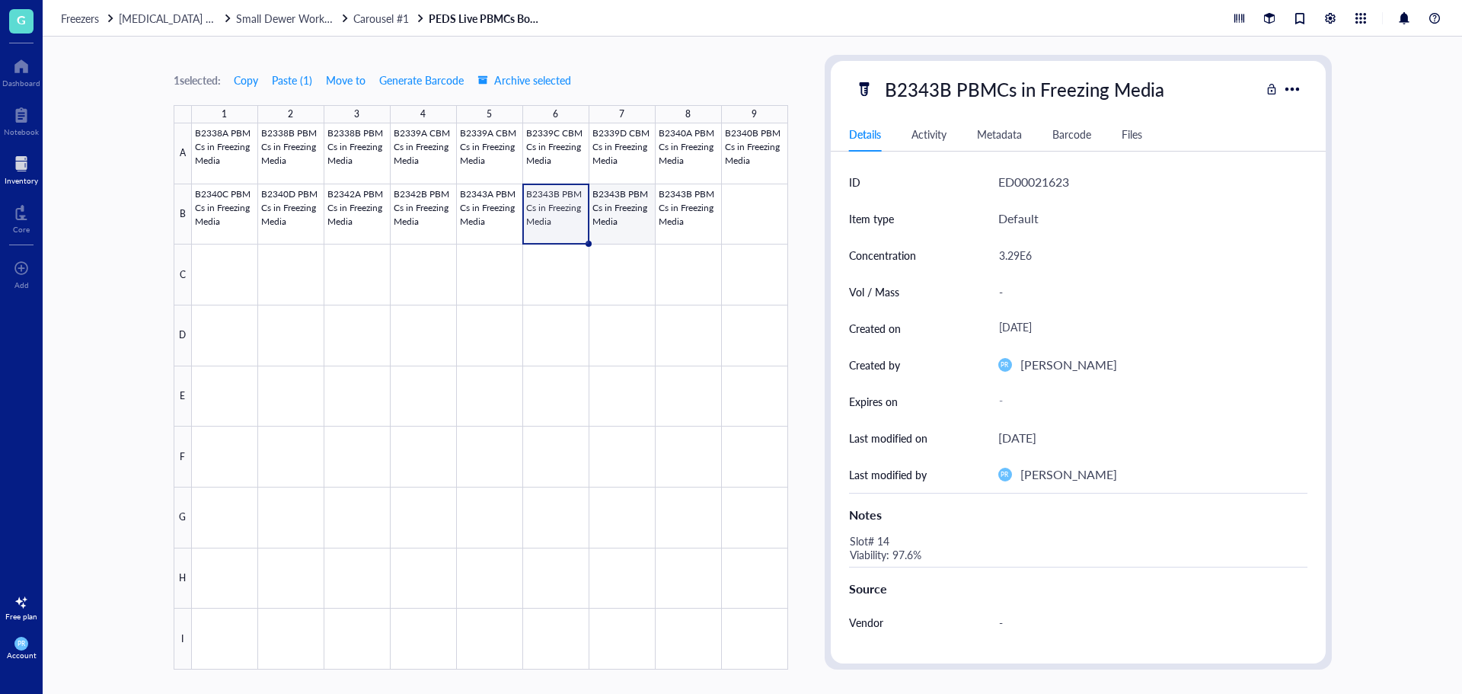
click at [600, 213] on div at bounding box center [490, 396] width 596 height 546
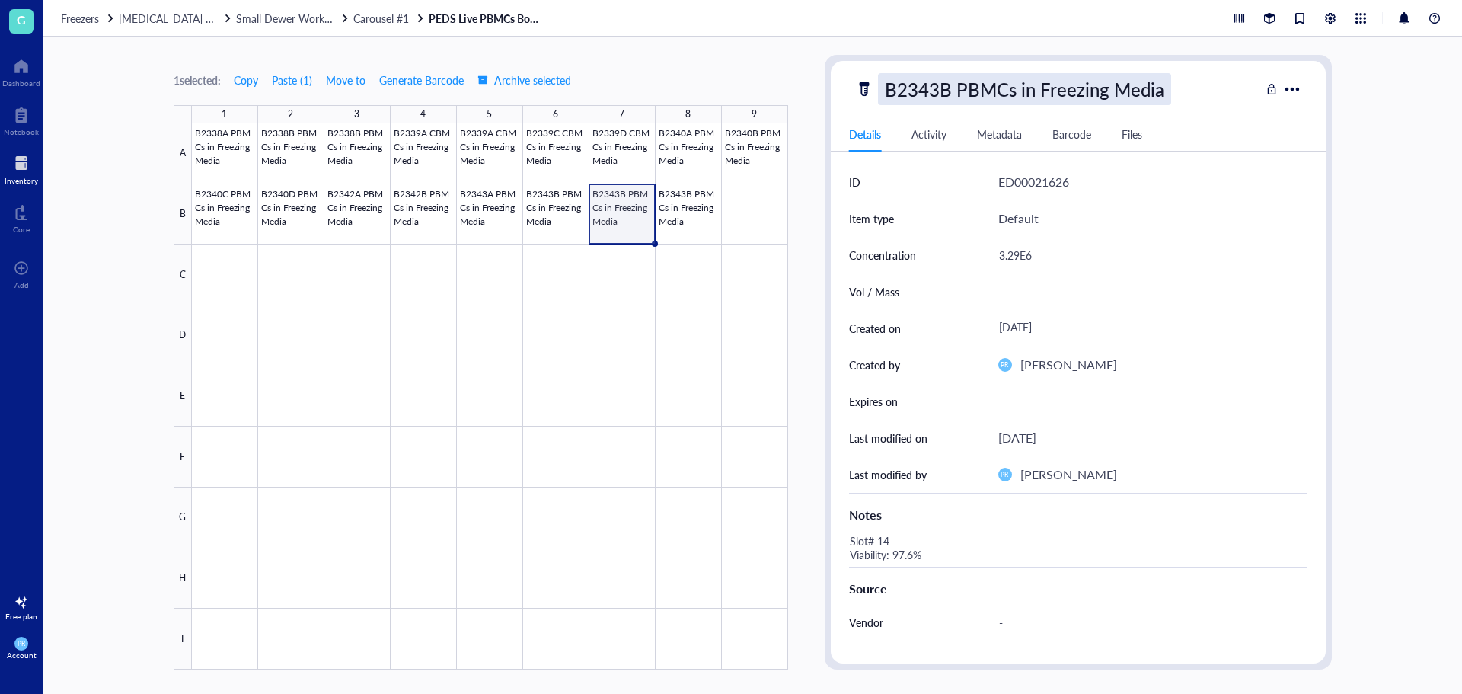
click at [930, 94] on div "B2343B PBMCs in Freezing Media" at bounding box center [1024, 89] width 293 height 32
click at [946, 93] on input "B2343B PBMCs in Freezing Media" at bounding box center [1049, 89] width 341 height 30
type input "B2343C PBMCs in Freezing Media"
click at [1015, 252] on div "3.29E6" at bounding box center [1146, 255] width 309 height 32
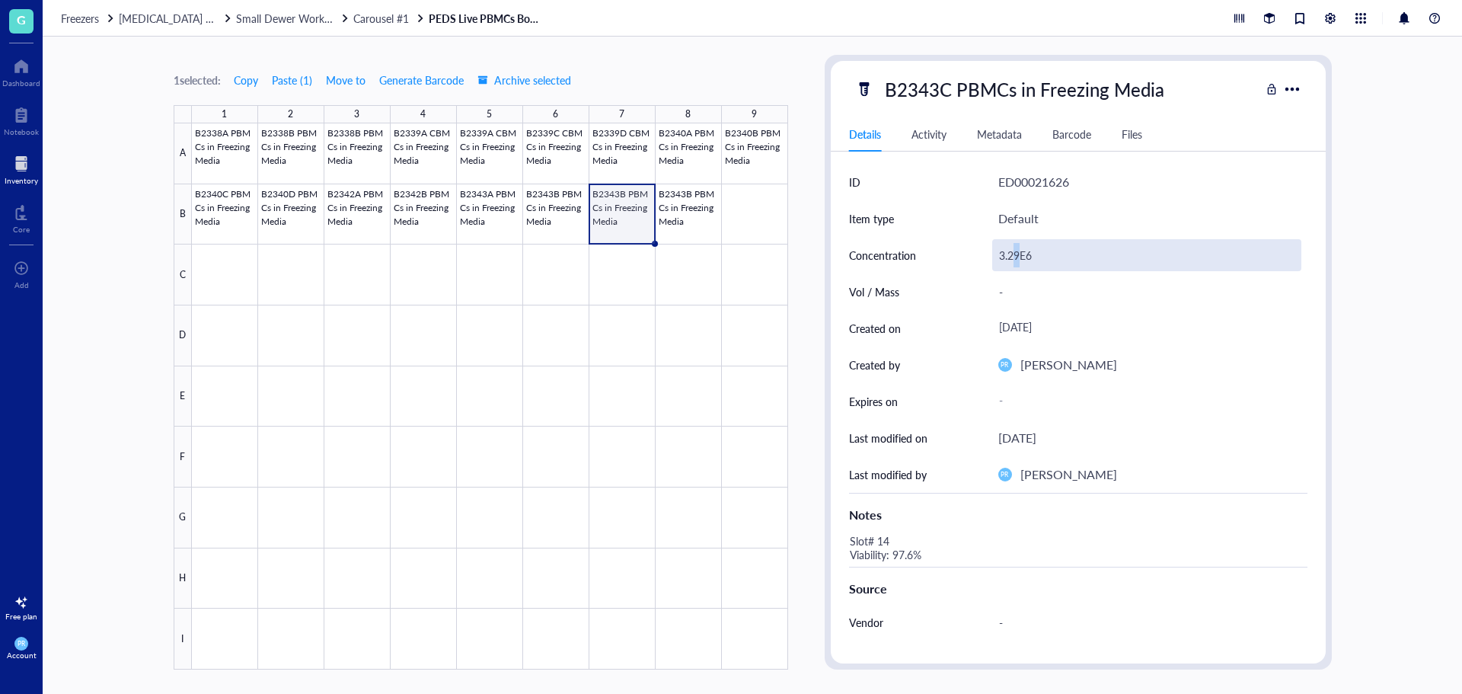
click at [1018, 254] on div "3.29E6" at bounding box center [1146, 255] width 309 height 32
click at [1018, 254] on input "3.29E6" at bounding box center [1147, 255] width 308 height 30
type input "3.24E6"
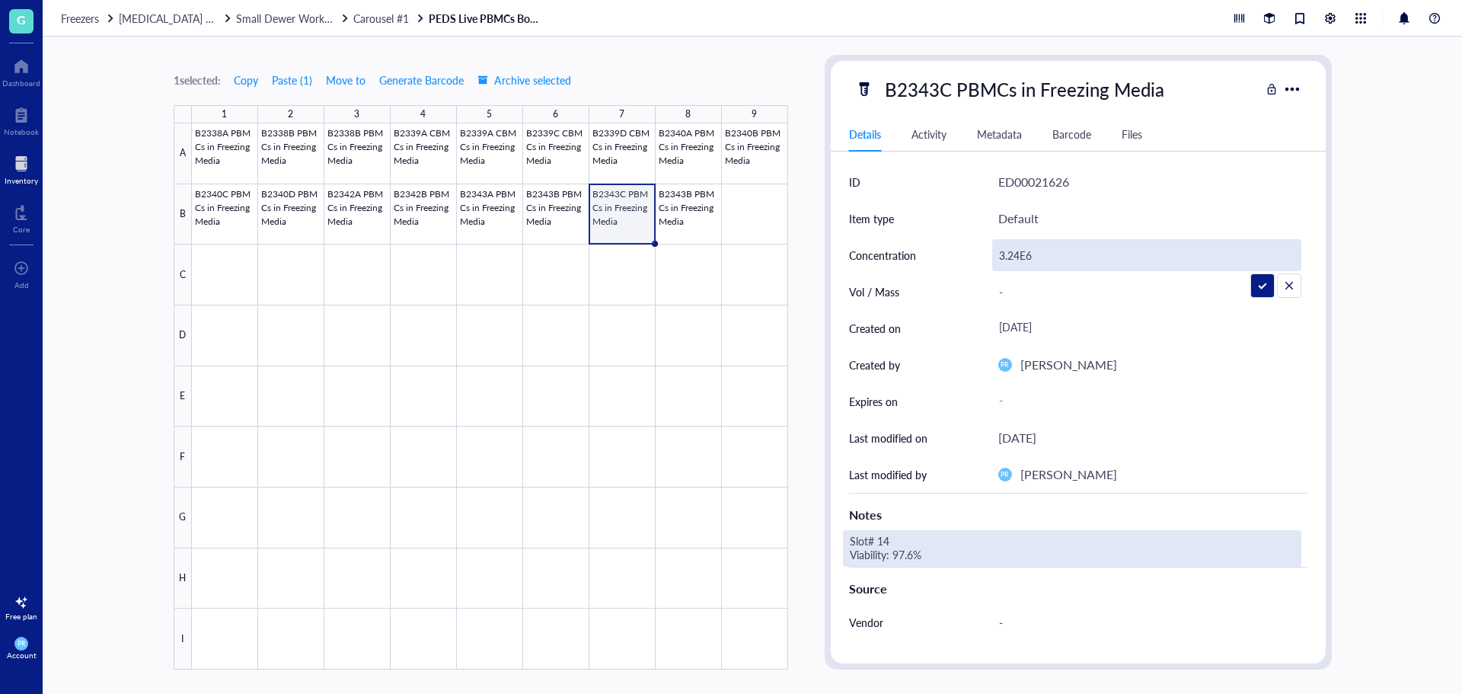
drag, startPoint x: 901, startPoint y: 527, endPoint x: 898, endPoint y: 537, distance: 10.6
click at [901, 528] on div "Notes" at bounding box center [1078, 511] width 458 height 37
click at [895, 544] on div "Slot# 14 Viability: 97.6%" at bounding box center [1072, 548] width 458 height 37
click at [889, 541] on div "Slot# 14 Viability: 97.6%" at bounding box center [1072, 548] width 458 height 37
click at [889, 541] on textarea "Slot# 14 Viability: 97.6%" at bounding box center [963, 548] width 238 height 34
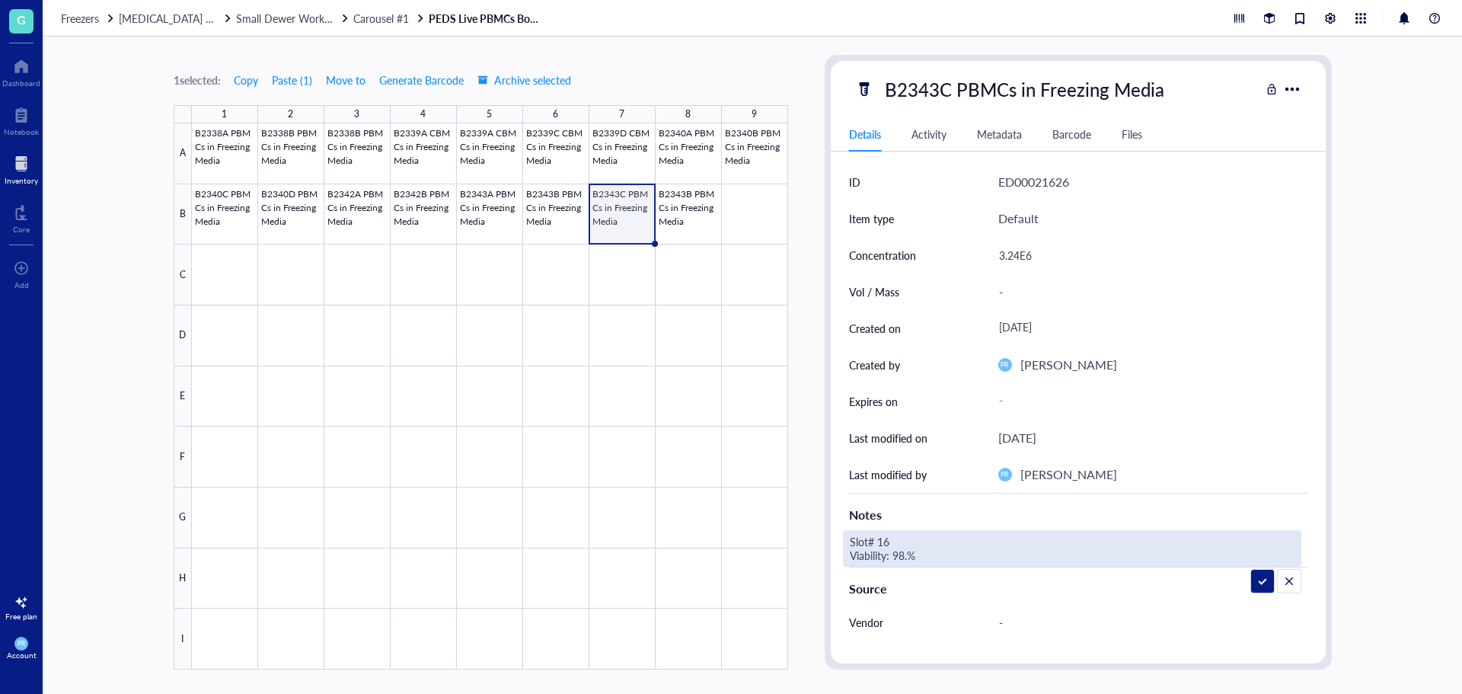
type textarea "Slot# 16 Viability: 98.4%"
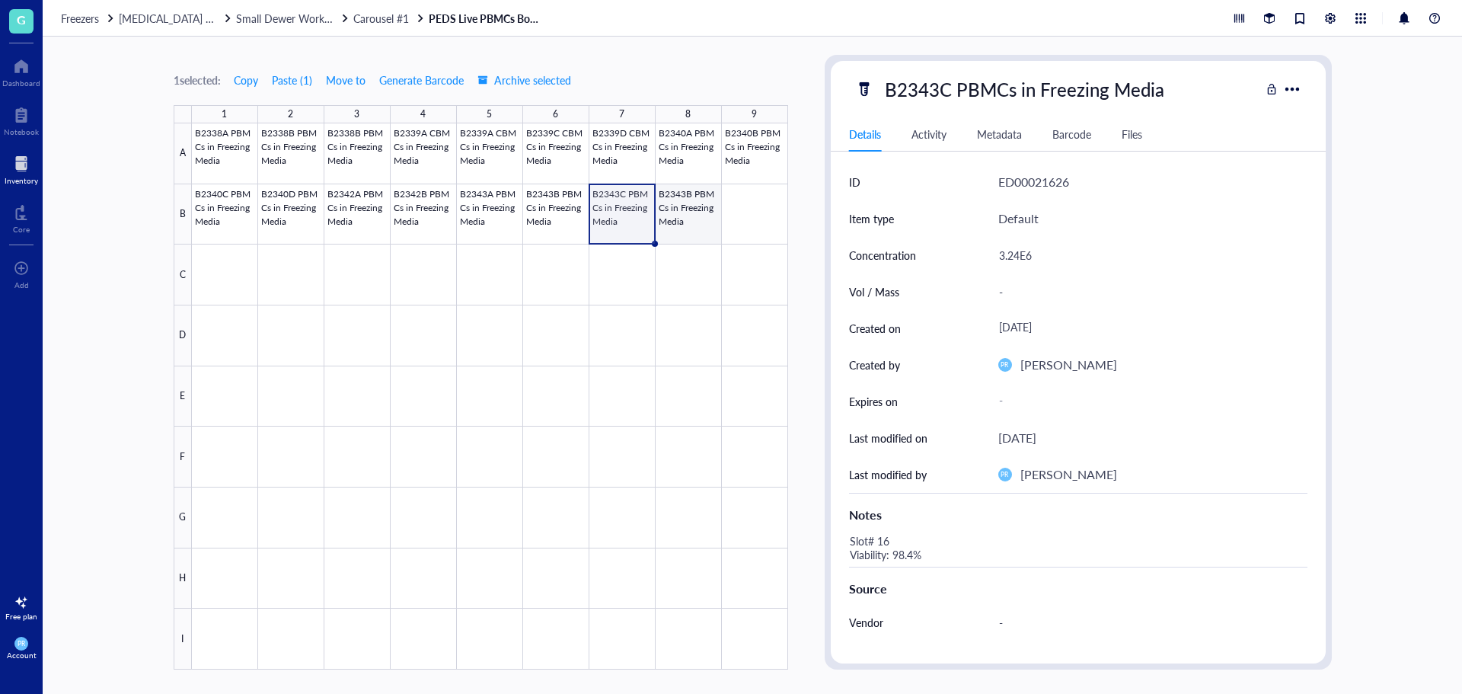
click at [672, 222] on div at bounding box center [490, 396] width 596 height 546
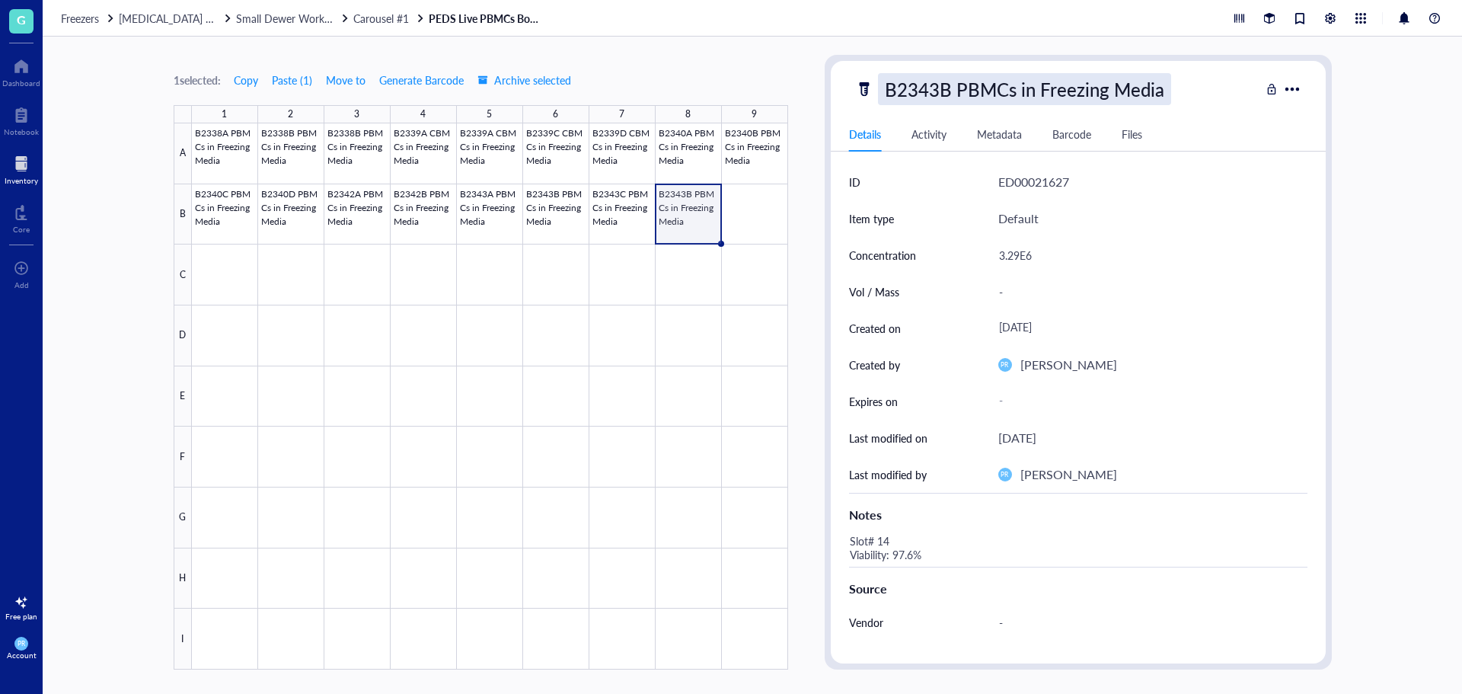
click at [935, 99] on div "B2343B PBMCs in Freezing Media" at bounding box center [1024, 89] width 293 height 32
click at [941, 94] on input "B2343B PBMCs in Freezing Media" at bounding box center [1049, 89] width 341 height 30
type input "B2343D PBMCs in Freezing Media"
click at [1022, 256] on div "3.29E6" at bounding box center [1146, 255] width 309 height 32
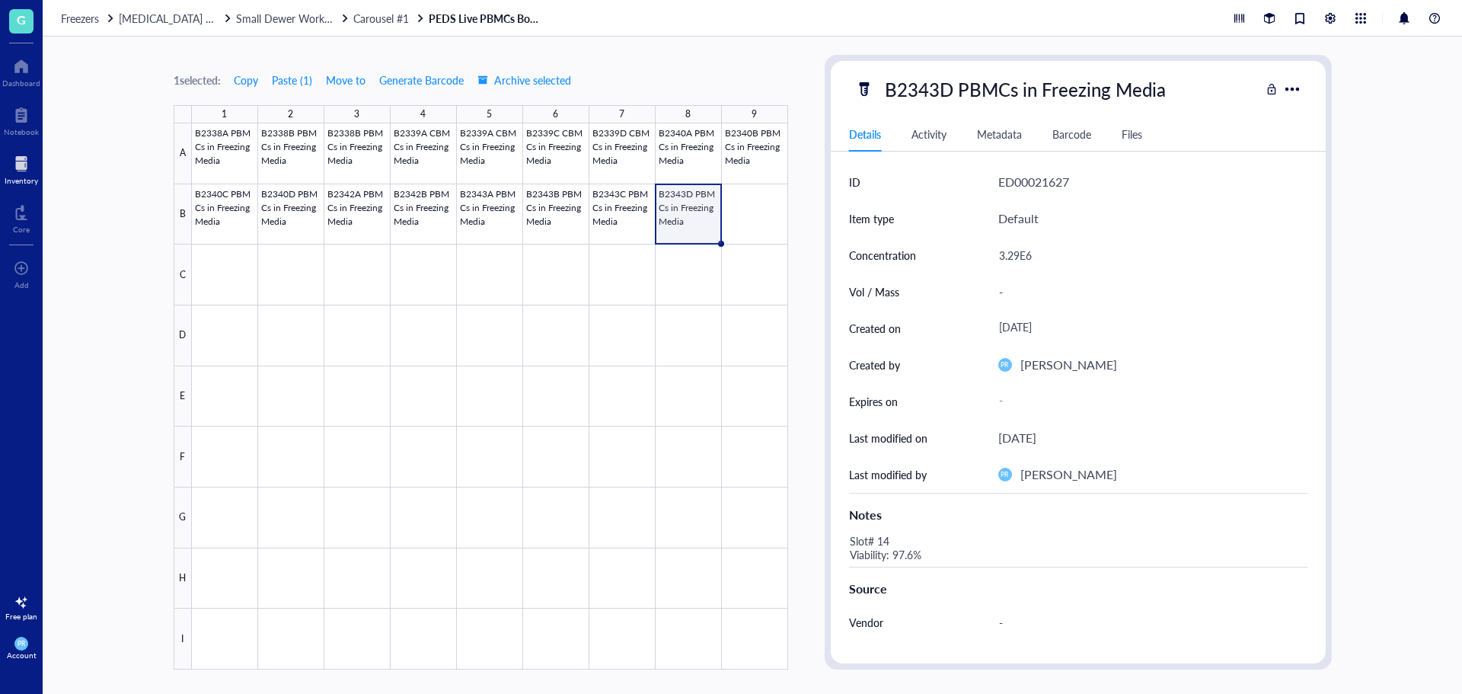
click at [1019, 257] on div "3.29E6" at bounding box center [1146, 255] width 309 height 32
click at [1019, 257] on input "3.29E6" at bounding box center [1147, 255] width 308 height 30
click at [1014, 257] on input "3.29E6" at bounding box center [1147, 255] width 308 height 30
click at [1020, 257] on input "3.29E6" at bounding box center [1147, 255] width 308 height 30
click at [1015, 257] on input "3.29E6" at bounding box center [1147, 255] width 308 height 30
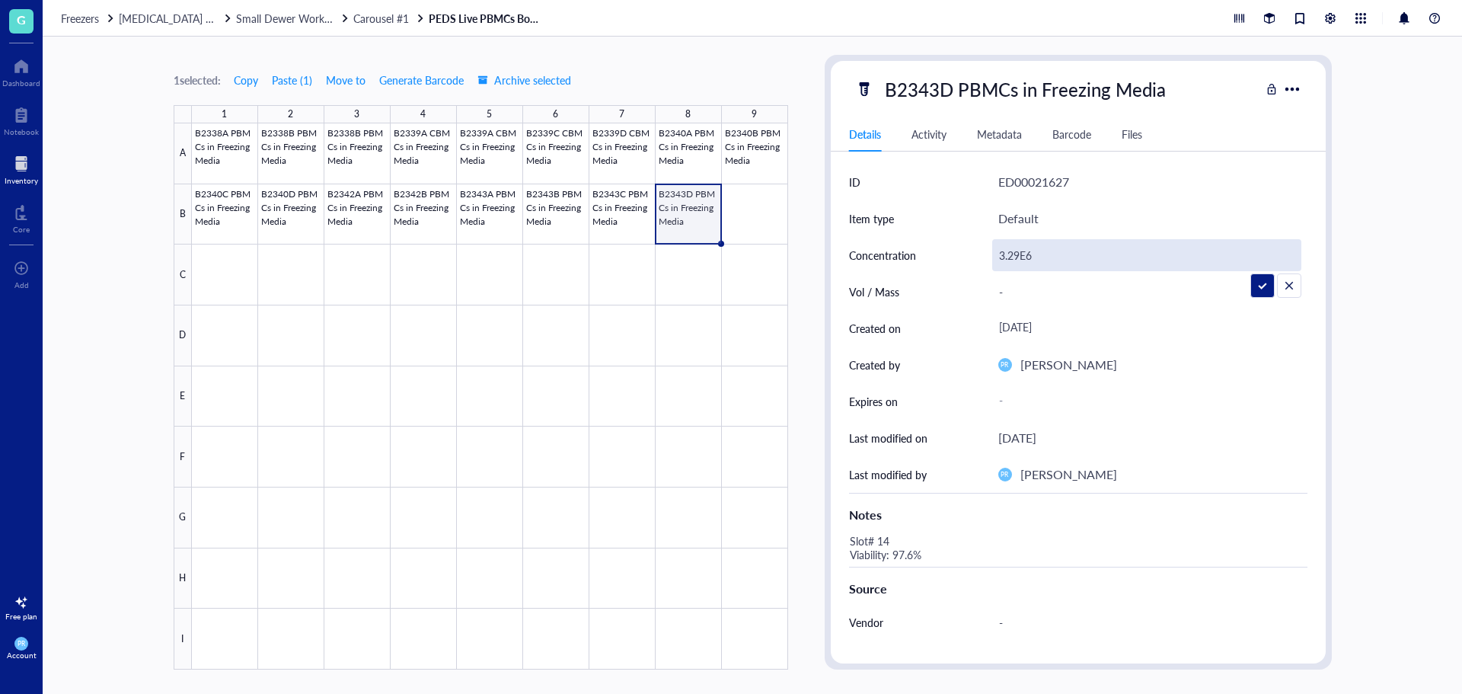
click at [1016, 257] on input "3.29E6" at bounding box center [1147, 255] width 308 height 30
drag, startPoint x: 1021, startPoint y: 257, endPoint x: 1010, endPoint y: 257, distance: 11.4
click at [1010, 257] on input "3.29E6" at bounding box center [1147, 255] width 308 height 30
type input "3.42E6"
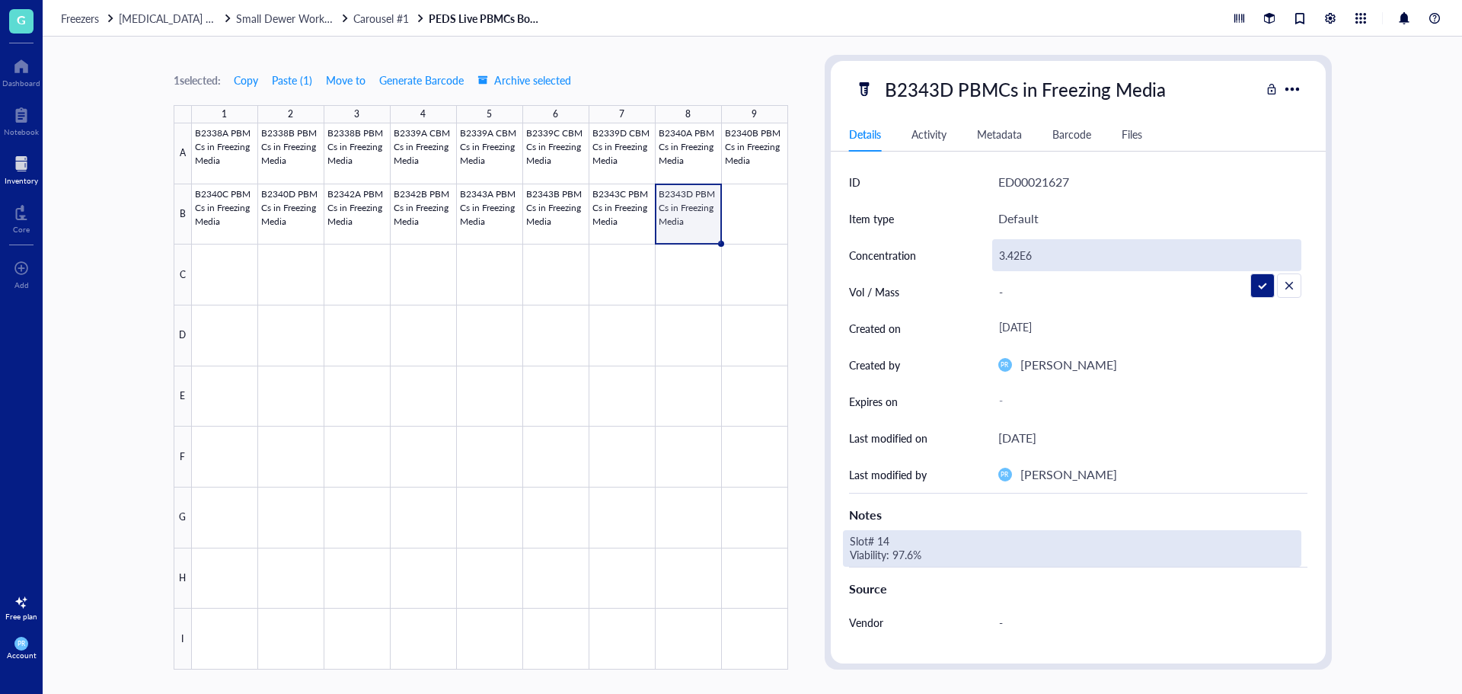
click at [898, 534] on div "Slot# 14 Viability: 97.6%" at bounding box center [1072, 548] width 458 height 37
click at [889, 544] on textarea "Slot# 14 Viability: 97.6%" at bounding box center [963, 548] width 238 height 34
click at [912, 559] on textarea "Slot# 17 Viability: 97.6%" at bounding box center [963, 548] width 238 height 34
type textarea "Slot# 17 Viability: 97.1%"
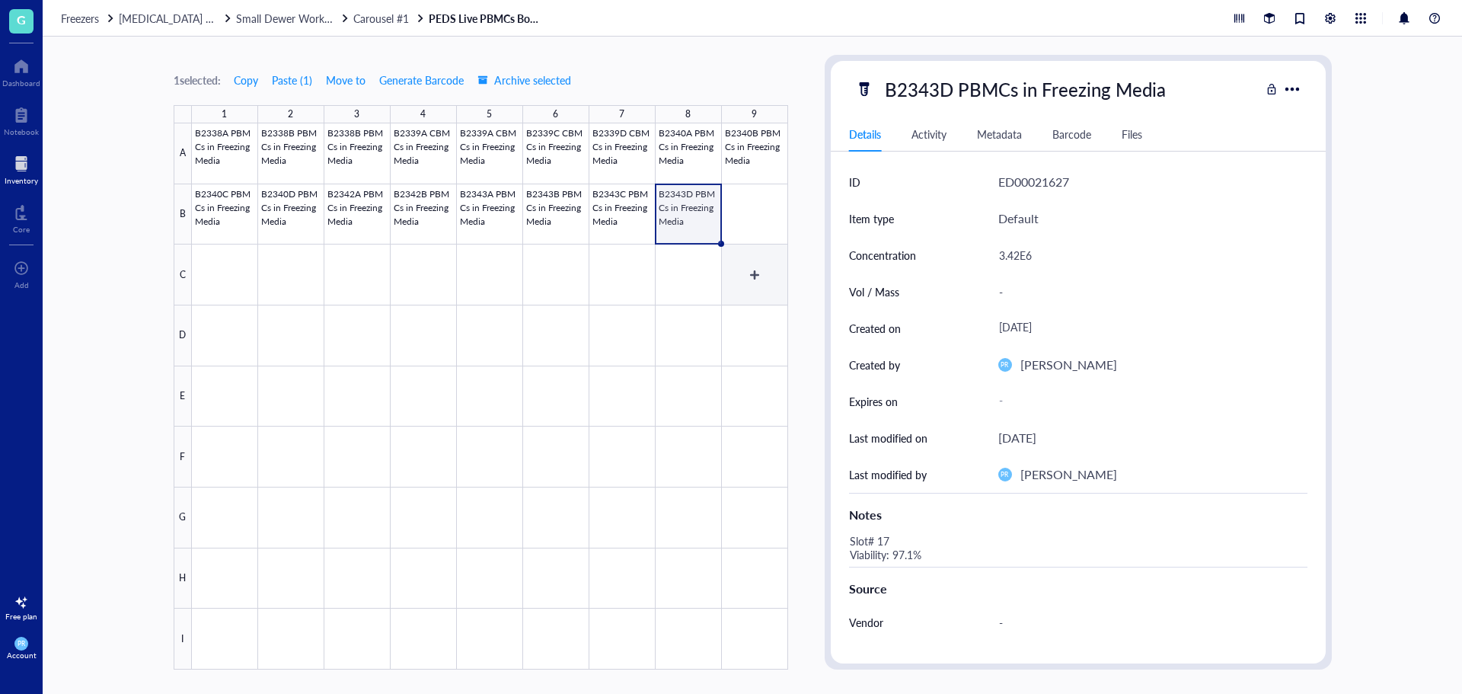
click at [733, 283] on div at bounding box center [490, 396] width 596 height 546
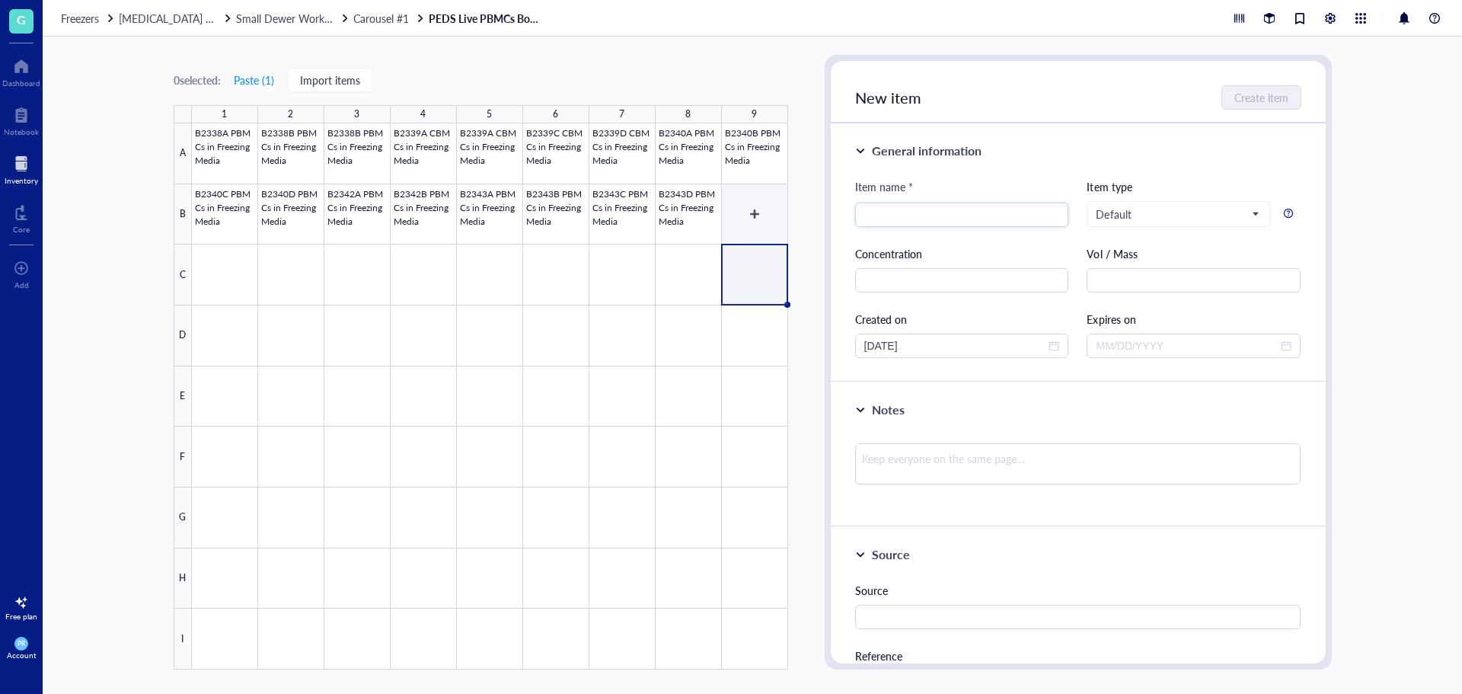
click at [691, 208] on div at bounding box center [490, 396] width 596 height 546
